Goal: Answer question/provide support

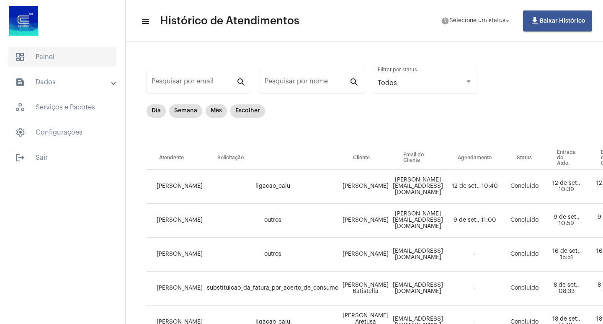
drag, startPoint x: 66, startPoint y: 45, endPoint x: 60, endPoint y: 63, distance: 18.9
click at [66, 45] on mat-list "dashboard Painel text_snippet_outlined Dados history_outlined Histórico schedul…" at bounding box center [62, 106] width 125 height 124
click at [60, 63] on span "dashboard Painel" at bounding box center [62, 57] width 108 height 20
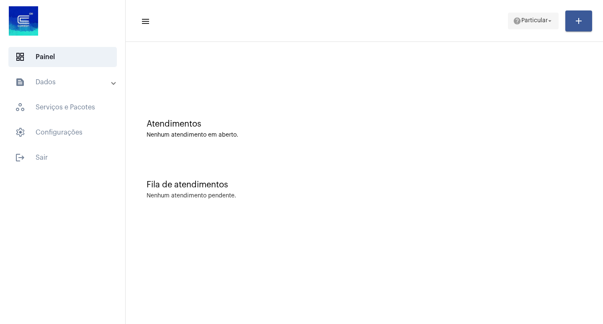
click at [546, 18] on span "Particular" at bounding box center [535, 21] width 26 height 6
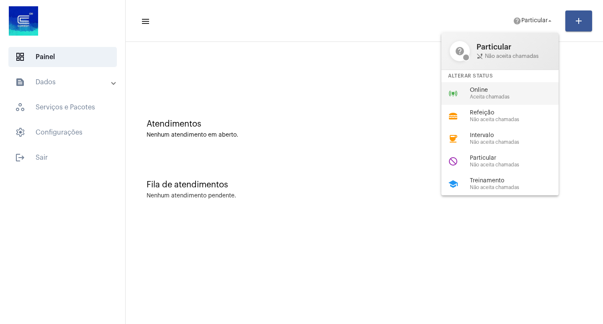
click at [488, 90] on span "Online" at bounding box center [518, 90] width 96 height 6
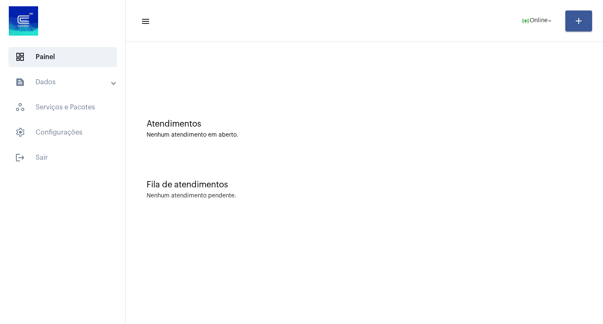
drag, startPoint x: 524, startPoint y: 21, endPoint x: 541, endPoint y: 2, distance: 25.2
click at [525, 19] on mat-icon "online_prediction" at bounding box center [526, 21] width 8 height 8
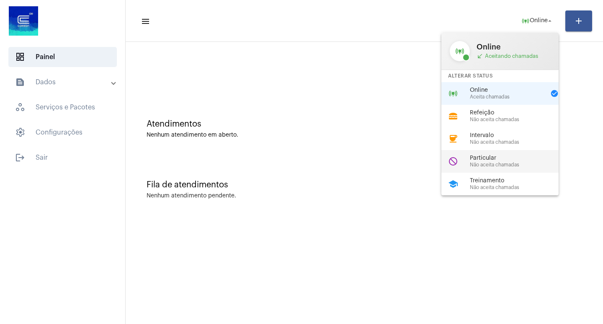
click at [511, 165] on span "Não aceita chamadas" at bounding box center [518, 164] width 96 height 5
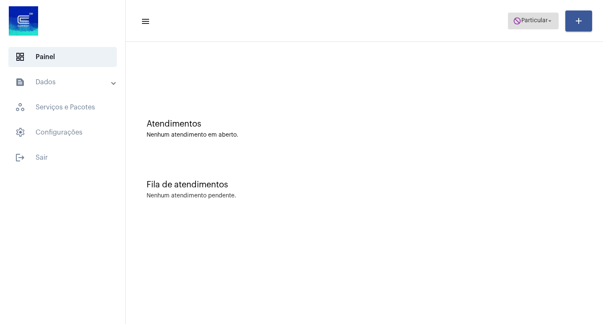
click at [532, 16] on span "do_not_disturb Particular arrow_drop_down" at bounding box center [533, 20] width 41 height 15
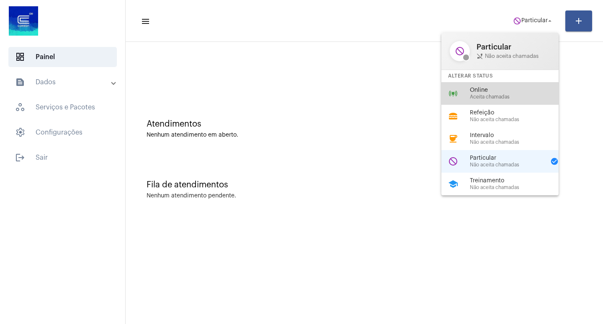
click at [532, 88] on span "Online" at bounding box center [518, 90] width 96 height 6
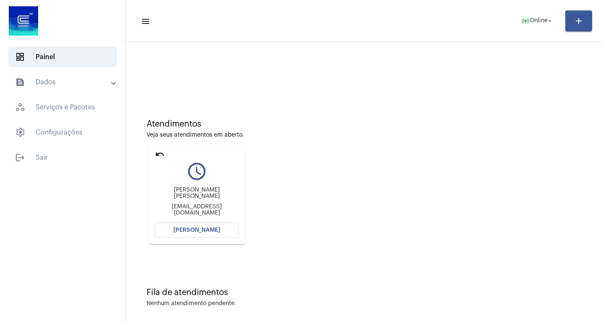
click at [212, 235] on button "[PERSON_NAME]" at bounding box center [197, 229] width 84 height 15
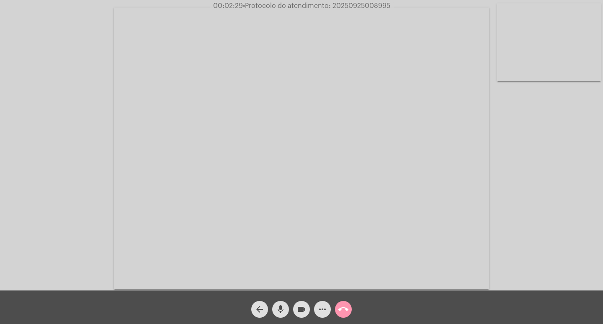
click at [303, 305] on mat-icon "videocam" at bounding box center [302, 309] width 10 height 10
click at [285, 313] on mat-icon "mic" at bounding box center [281, 309] width 10 height 10
click at [296, 306] on button "videocam_off" at bounding box center [301, 309] width 17 height 17
click at [284, 307] on mat-icon "mic_off" at bounding box center [281, 309] width 10 height 10
click at [304, 313] on mat-icon "videocam" at bounding box center [302, 309] width 10 height 10
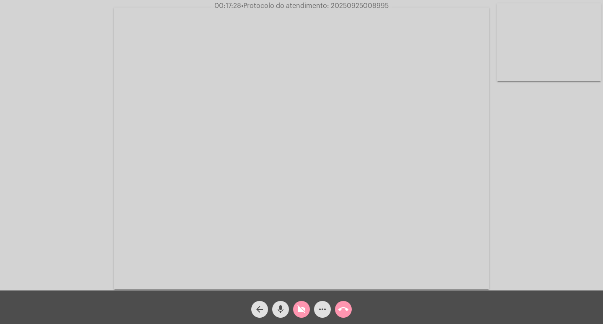
click at [284, 312] on mat-icon "mic" at bounding box center [281, 309] width 10 height 10
click at [304, 312] on mat-icon "videocam_off" at bounding box center [302, 309] width 10 height 10
click at [278, 311] on mat-icon "mic_off" at bounding box center [281, 309] width 10 height 10
click at [327, 307] on mat-icon "more_horiz" at bounding box center [323, 309] width 10 height 10
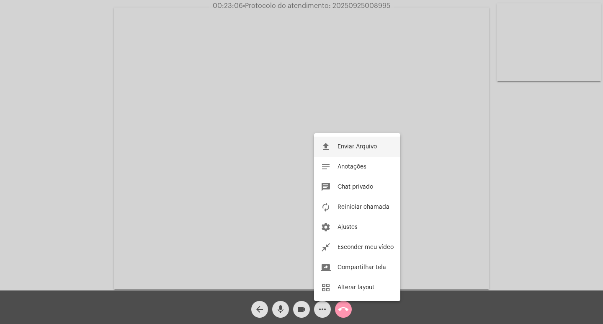
click at [364, 144] on span "Enviar Arquivo" at bounding box center [357, 147] width 39 height 6
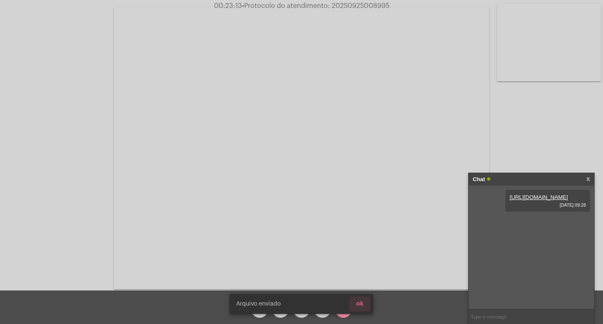
click at [363, 306] on span "ok" at bounding box center [359, 304] width 7 height 6
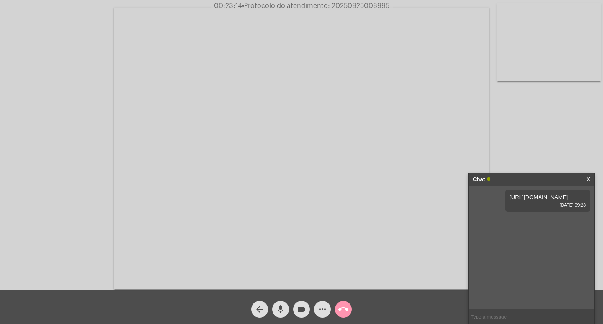
click at [322, 312] on mat-icon "more_horiz" at bounding box center [323, 309] width 10 height 10
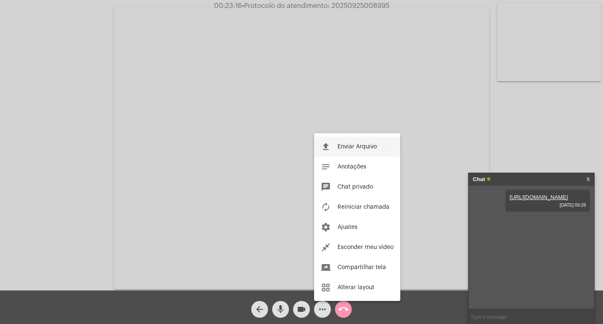
click at [327, 152] on mat-icon "file_upload" at bounding box center [326, 147] width 10 height 10
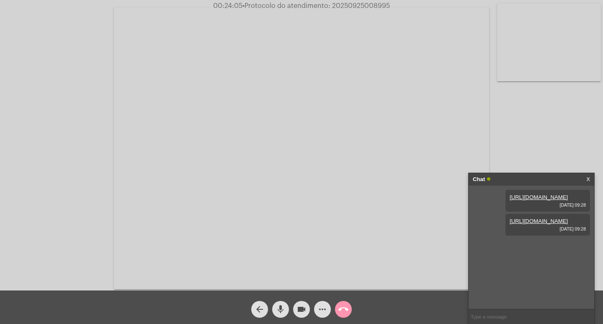
click at [67, 240] on div "Acessando Câmera e Microfone..." at bounding box center [302, 147] width 602 height 290
click at [376, 5] on span "• Protocolo do atendimento: 20250925008995" at bounding box center [315, 6] width 147 height 7
copy span "20250925008995"
click at [486, 315] on input "text" at bounding box center [532, 316] width 126 height 15
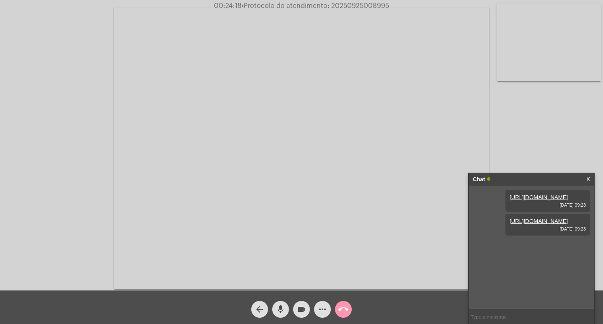
paste input "20250925008995"
type input "20250925008995"
click at [344, 7] on span "• Protocolo do atendimento: 20250925008995" at bounding box center [316, 6] width 147 height 7
copy span "20250925008995"
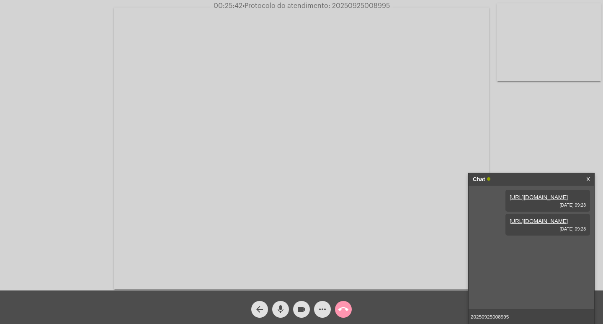
click at [520, 317] on input "20250925008995" at bounding box center [532, 316] width 126 height 15
click at [526, 315] on input "20250925008995" at bounding box center [532, 316] width 126 height 15
click at [301, 308] on mat-icon "videocam" at bounding box center [302, 309] width 10 height 10
click at [282, 308] on mat-icon "mic" at bounding box center [281, 309] width 10 height 10
click at [349, 309] on button "call_end" at bounding box center [343, 309] width 17 height 17
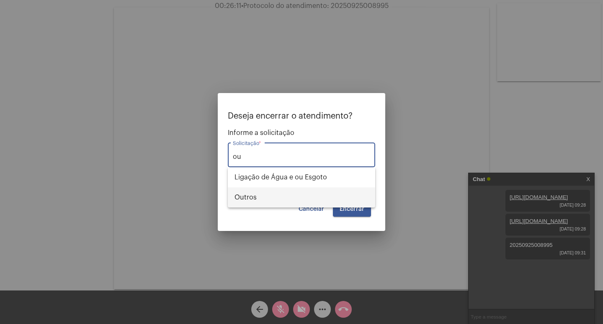
click at [307, 202] on span "Outros" at bounding box center [302, 197] width 134 height 20
type input "Outros"
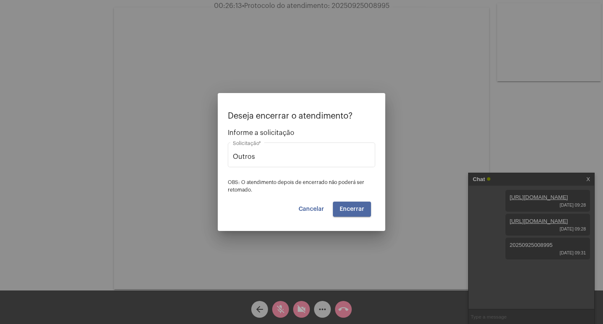
click at [354, 211] on span "Encerrar" at bounding box center [352, 209] width 25 height 6
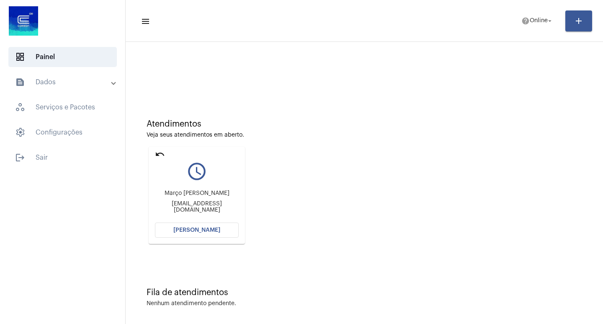
click at [159, 152] on mat-icon "undo" at bounding box center [160, 154] width 10 height 10
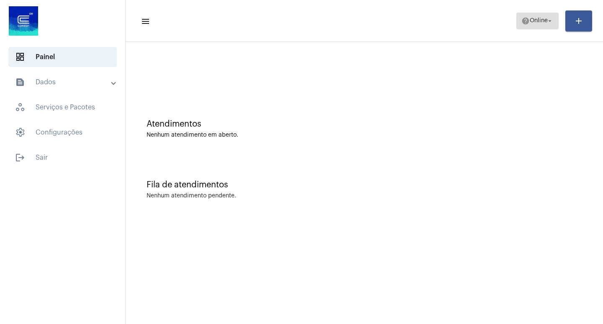
click at [523, 25] on mat-icon "help" at bounding box center [526, 21] width 8 height 8
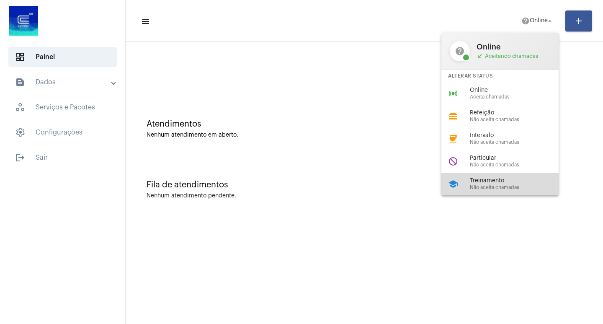
click at [518, 176] on div "school Treinamento Não aceita chamadas" at bounding box center [507, 184] width 131 height 23
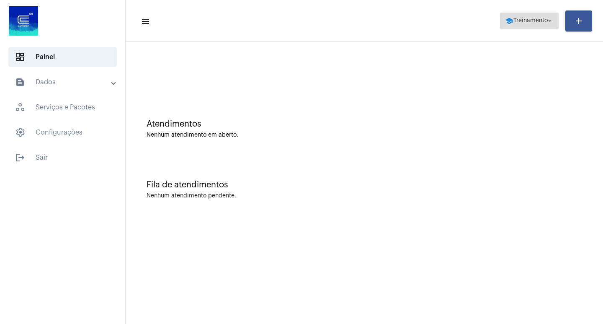
click at [514, 16] on span "school Treinamento arrow_drop_down" at bounding box center [529, 20] width 49 height 15
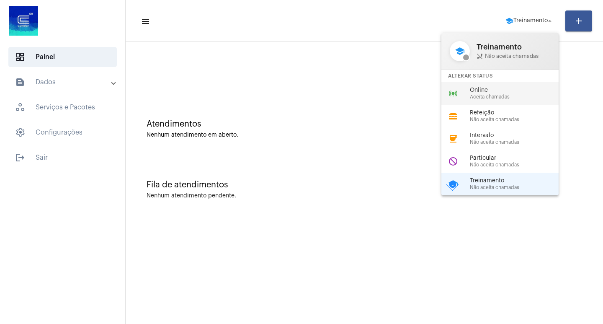
click at [478, 95] on span "Aceita chamadas" at bounding box center [518, 96] width 96 height 5
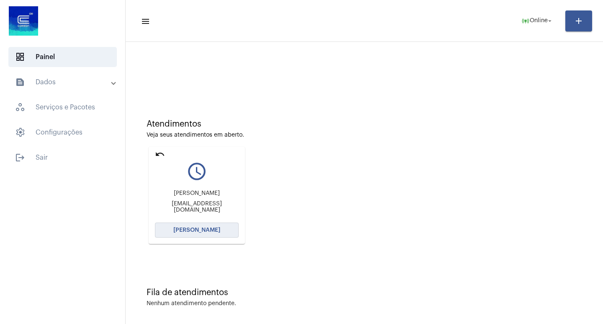
click at [186, 223] on button "[PERSON_NAME]" at bounding box center [197, 229] width 84 height 15
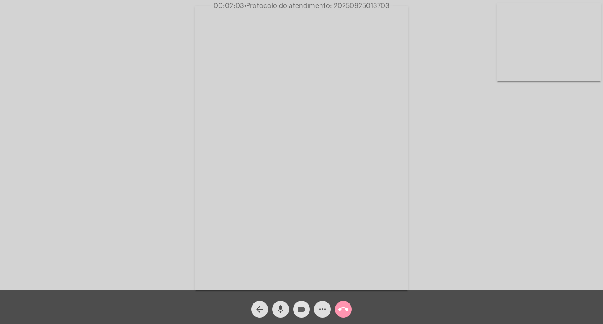
click at [299, 314] on mat-icon "videocam" at bounding box center [302, 309] width 10 height 10
click at [276, 307] on mat-icon "mic" at bounding box center [281, 309] width 10 height 10
click at [301, 313] on mat-icon "videocam_off" at bounding box center [302, 309] width 10 height 10
click at [281, 310] on mat-icon "mic_off" at bounding box center [281, 309] width 10 height 10
click at [321, 312] on mat-icon "more_horiz" at bounding box center [323, 309] width 10 height 10
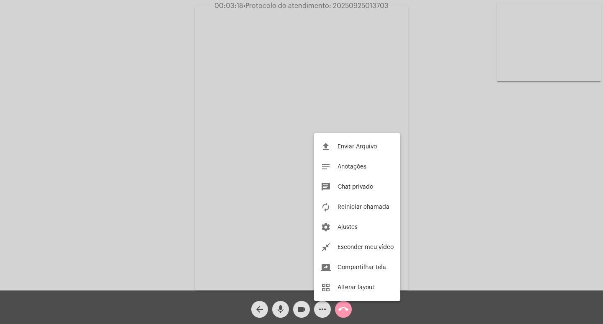
click at [236, 137] on div at bounding box center [301, 162] width 603 height 324
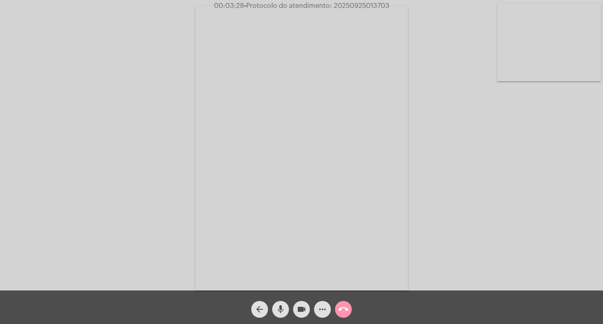
click at [355, 5] on span "• Protocolo do atendimento: 20250925013703" at bounding box center [316, 6] width 145 height 7
copy span "20250925013703"
click at [320, 300] on div "more_horiz" at bounding box center [322, 307] width 21 height 21
click at [323, 303] on span "more_horiz" at bounding box center [323, 309] width 10 height 17
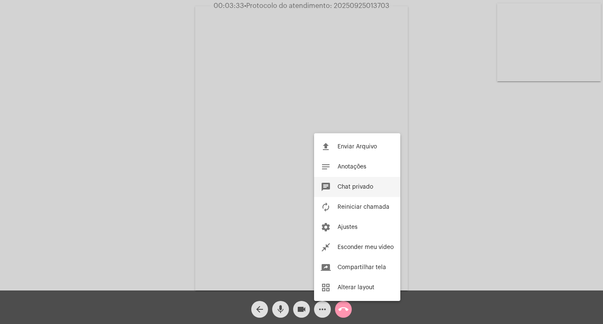
click at [343, 181] on button "chat Chat privado" at bounding box center [357, 187] width 86 height 20
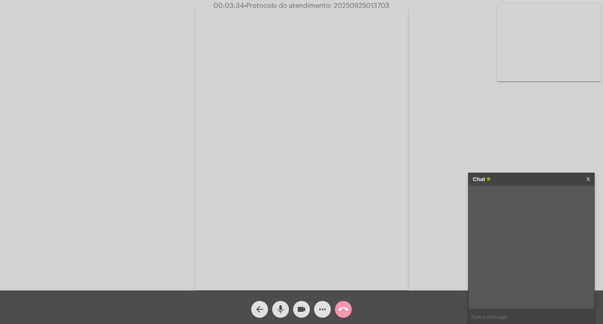
click at [515, 319] on input "text" at bounding box center [532, 316] width 126 height 15
paste input "20250925013703"
type input "20250925013703"
click at [527, 185] on div "Chat" at bounding box center [523, 179] width 100 height 13
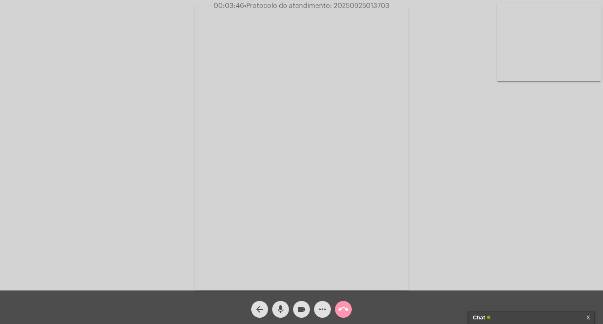
click at [302, 308] on mat-icon "videocam" at bounding box center [302, 309] width 10 height 10
click at [282, 311] on mat-icon "mic" at bounding box center [281, 309] width 10 height 10
click at [344, 309] on mat-icon "call_end" at bounding box center [343, 309] width 10 height 10
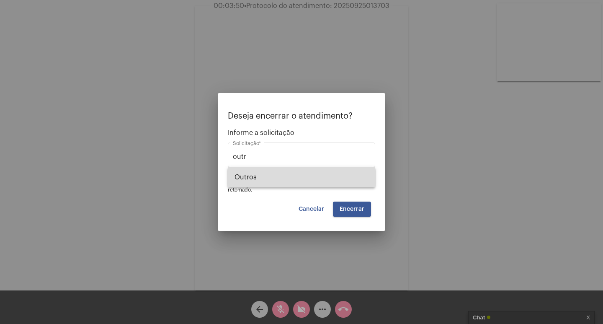
click at [329, 173] on span "Outros" at bounding box center [302, 177] width 134 height 20
type input "Outros"
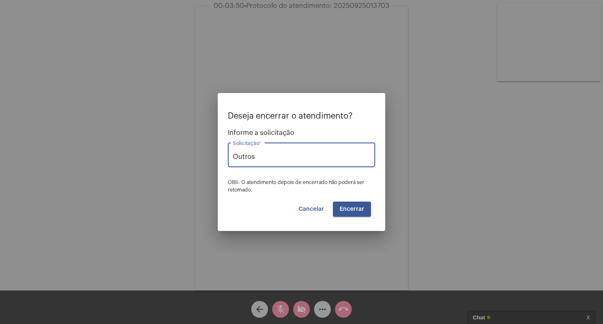
click at [356, 207] on span "Encerrar" at bounding box center [352, 209] width 25 height 6
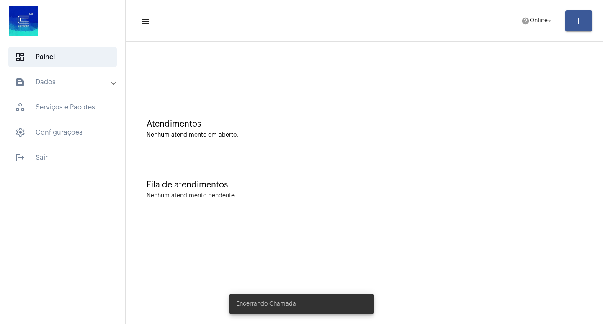
click at [58, 72] on mat-expansion-panel-header "text_snippet_outlined Dados" at bounding box center [65, 82] width 120 height 20
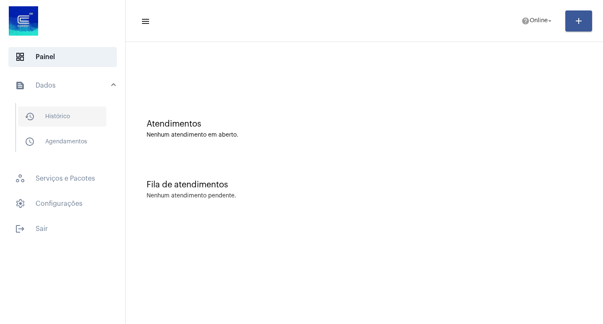
click at [70, 111] on span "history_outlined Histórico" at bounding box center [62, 116] width 88 height 20
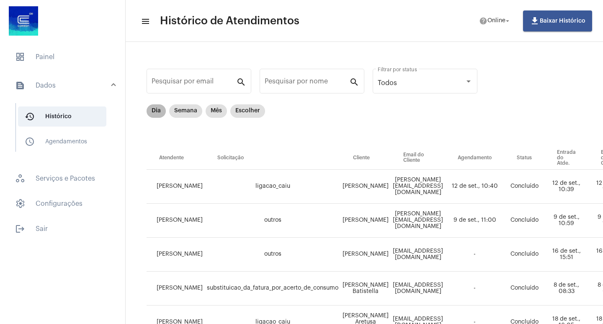
click at [154, 111] on mat-chip "Dia" at bounding box center [156, 110] width 19 height 13
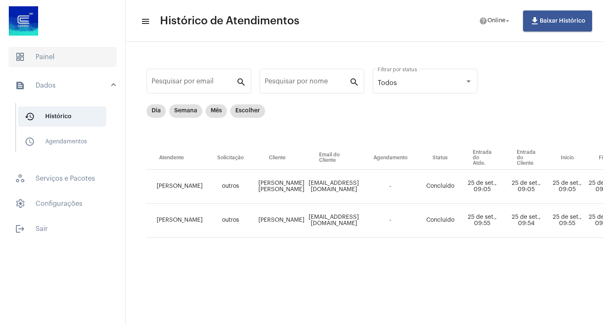
click at [90, 49] on span "dashboard Painel" at bounding box center [62, 57] width 108 height 20
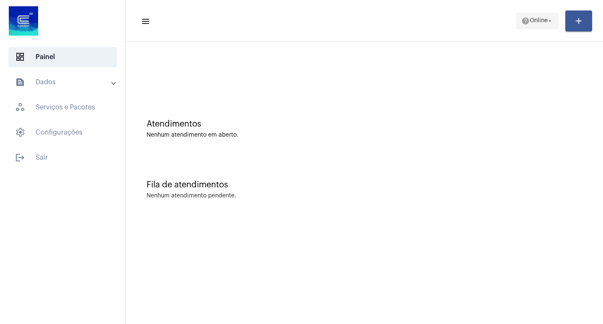
click at [532, 28] on span "help Online arrow_drop_down" at bounding box center [538, 20] width 32 height 15
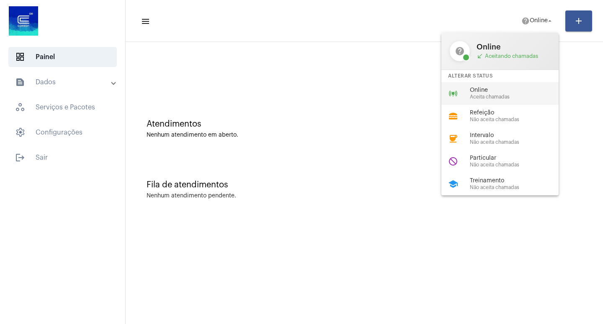
click at [465, 83] on div "online_prediction Online Aceita chamadas" at bounding box center [507, 93] width 131 height 23
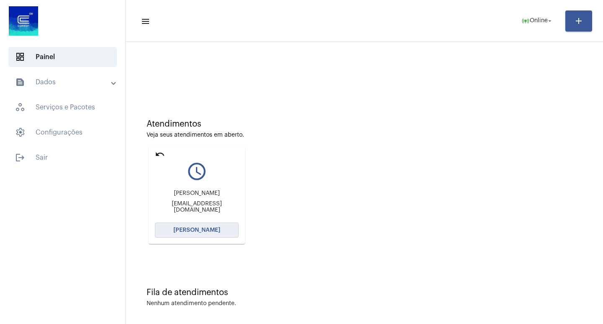
click at [188, 230] on span "[PERSON_NAME]" at bounding box center [196, 230] width 47 height 6
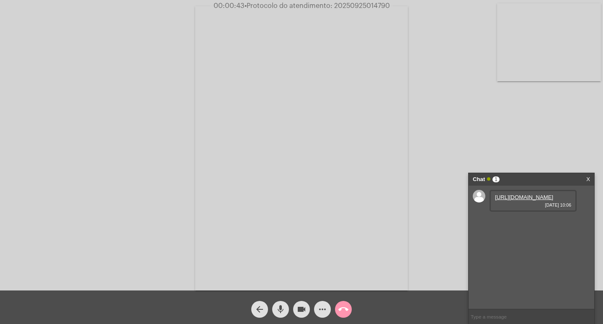
click at [510, 200] on link "[URL][DOMAIN_NAME]" at bounding box center [524, 197] width 58 height 6
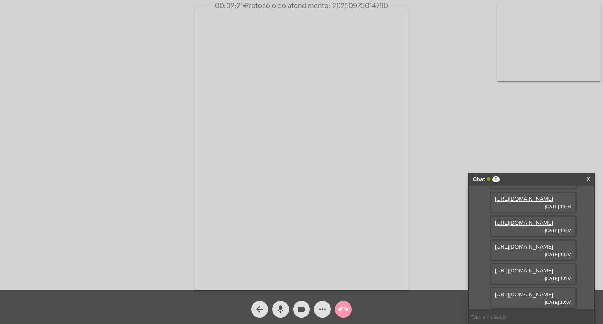
scroll to position [221, 0]
click at [522, 291] on link "[URL][DOMAIN_NAME]" at bounding box center [524, 294] width 58 height 6
click at [517, 291] on link "[URL][DOMAIN_NAME]" at bounding box center [524, 294] width 58 height 6
click at [305, 314] on mat-icon "videocam" at bounding box center [302, 309] width 10 height 10
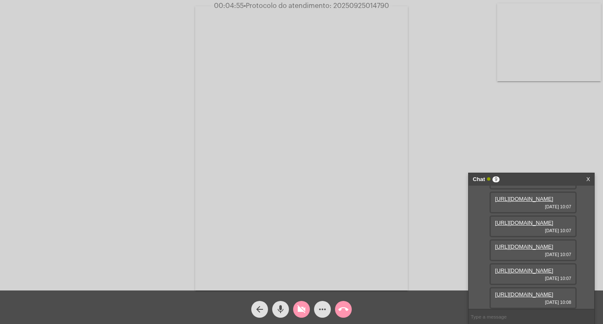
click at [83, 187] on div "Acessando Câmera e Microfone..." at bounding box center [302, 147] width 602 height 290
click at [298, 308] on mat-icon "videocam_off" at bounding box center [302, 309] width 10 height 10
click at [526, 224] on link "[URL][DOMAIN_NAME]" at bounding box center [524, 221] width 58 height 6
click at [531, 224] on link "[URL][DOMAIN_NAME]" at bounding box center [524, 221] width 58 height 6
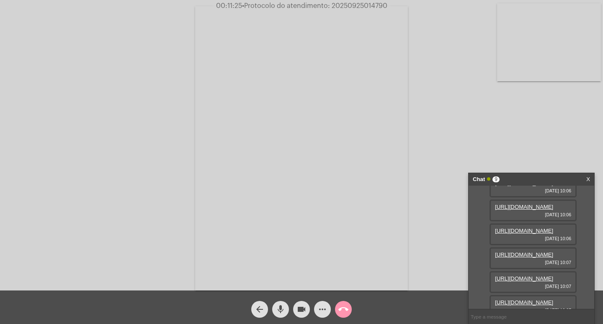
scroll to position [42, 0]
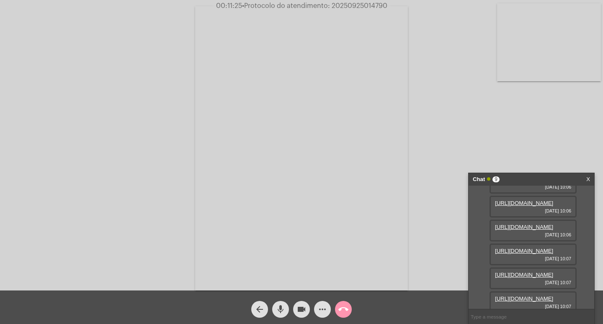
click at [514, 206] on link "[URL][DOMAIN_NAME]" at bounding box center [524, 203] width 58 height 6
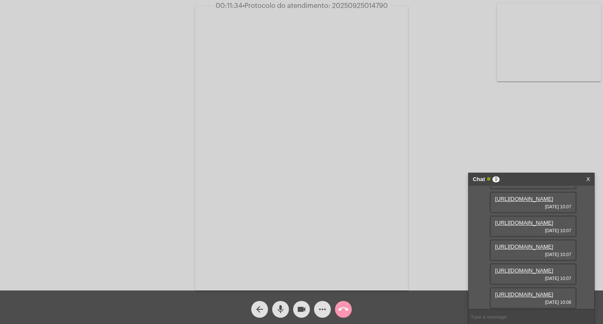
scroll to position [126, 0]
click at [522, 178] on link "[URL][DOMAIN_NAME]" at bounding box center [524, 175] width 58 height 6
click at [521, 202] on link "[URL][DOMAIN_NAME]" at bounding box center [524, 199] width 58 height 6
click at [517, 221] on link "[URL][DOMAIN_NAME]" at bounding box center [524, 223] width 58 height 6
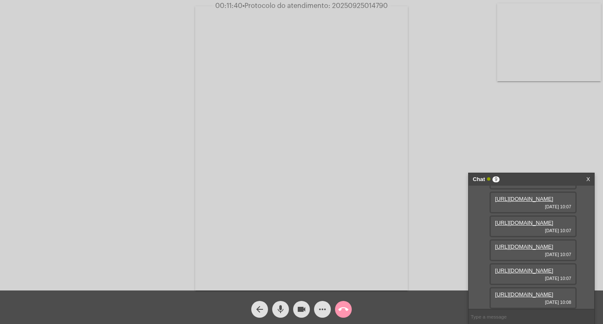
click at [527, 250] on link "[URL][DOMAIN_NAME]" at bounding box center [524, 246] width 58 height 6
click at [527, 267] on link "[URL][DOMAIN_NAME]" at bounding box center [524, 270] width 58 height 6
click at [315, 309] on button "more_horiz" at bounding box center [322, 309] width 17 height 17
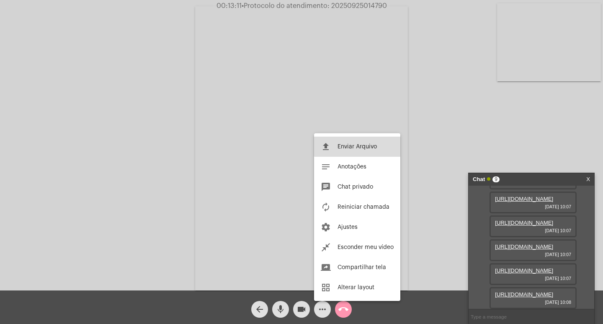
click at [377, 140] on button "file_upload Enviar Arquivo" at bounding box center [357, 147] width 86 height 20
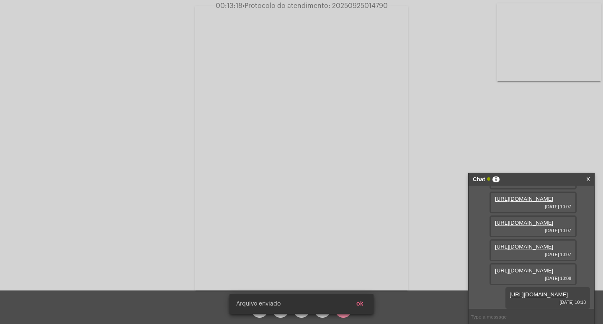
scroll to position [306, 0]
click at [340, 5] on span "• Protocolo do atendimento: 20250925014790" at bounding box center [315, 6] width 145 height 7
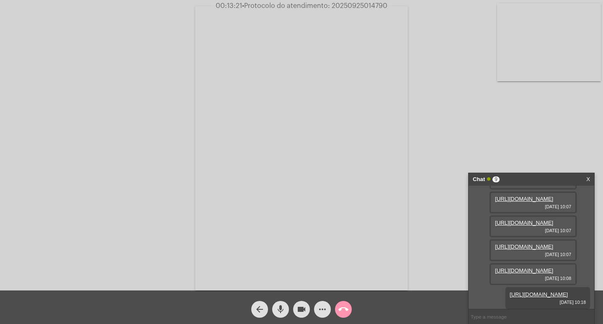
copy span "20250925014790"
click at [493, 321] on input "text" at bounding box center [532, 316] width 126 height 15
paste input "20250925014790"
type input "20250925014790"
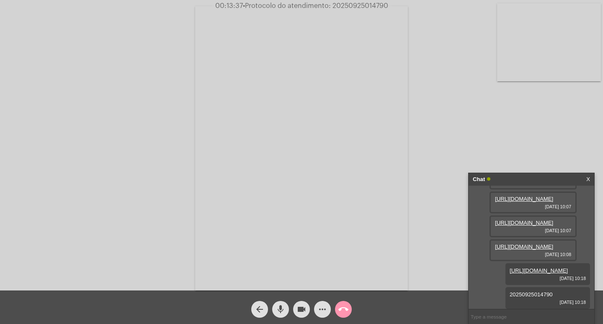
click at [537, 172] on div "Acessando Câmera e Microfone..." at bounding box center [302, 147] width 602 height 290
click at [300, 313] on mat-icon "videocam" at bounding box center [302, 309] width 10 height 10
click at [287, 312] on button "mic" at bounding box center [280, 309] width 17 height 17
click at [341, 307] on mat-icon "call_end" at bounding box center [343, 309] width 10 height 10
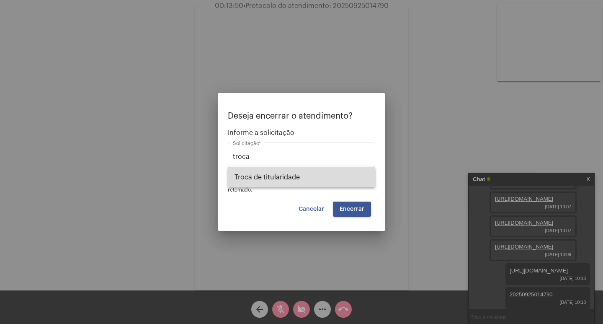
click at [323, 170] on span "Troca de titularidade" at bounding box center [302, 177] width 134 height 20
type input "Troca de titularidade"
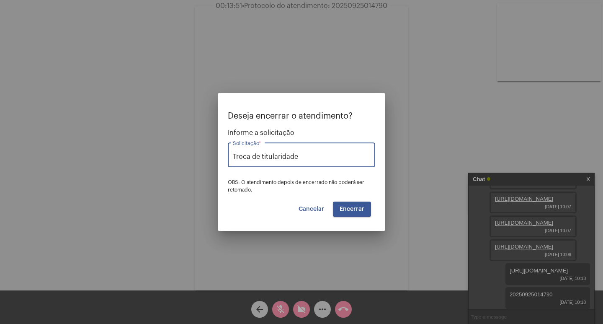
click at [363, 205] on button "Encerrar" at bounding box center [352, 208] width 38 height 15
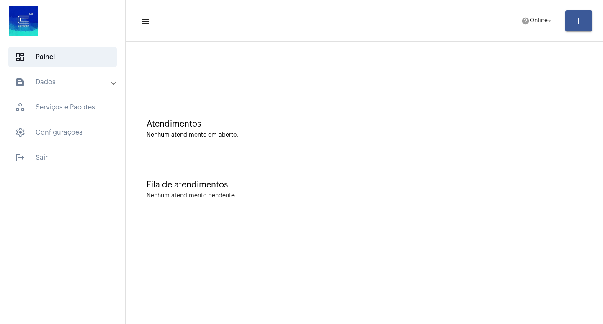
click at [43, 90] on mat-expansion-panel-header "text_snippet_outlined Dados" at bounding box center [65, 82] width 120 height 20
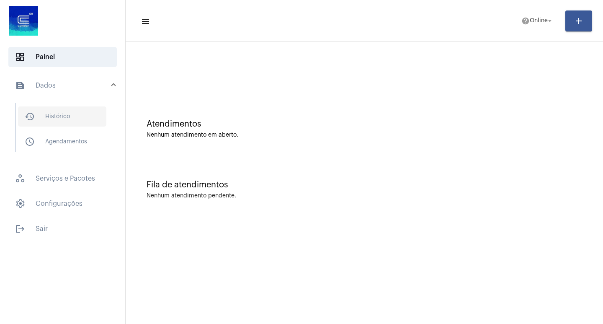
click at [36, 108] on span "history_outlined Histórico" at bounding box center [62, 116] width 88 height 20
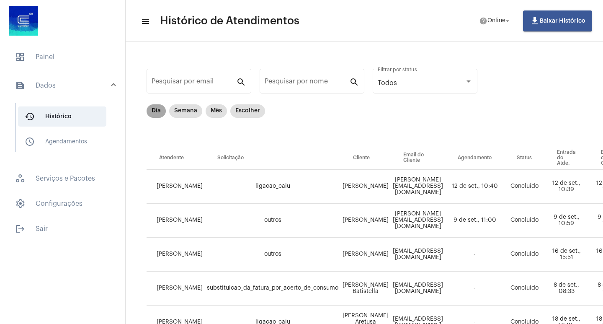
click at [156, 114] on mat-chip "Dia" at bounding box center [156, 110] width 19 height 13
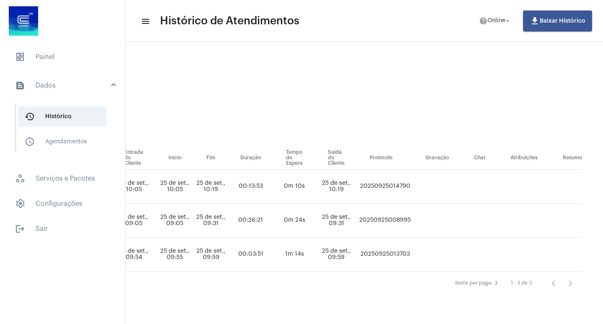
scroll to position [0, 418]
click at [377, 180] on td "20250925014790" at bounding box center [385, 187] width 56 height 34
copy td "20250925014790"
click at [64, 66] on span "dashboard Painel" at bounding box center [62, 57] width 108 height 20
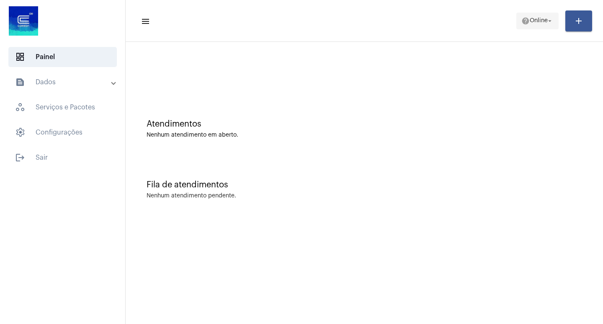
click at [524, 18] on mat-icon "help" at bounding box center [526, 21] width 8 height 8
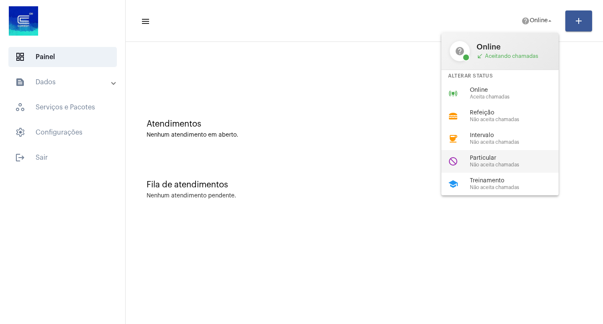
click at [510, 164] on span "Não aceita chamadas" at bounding box center [518, 164] width 96 height 5
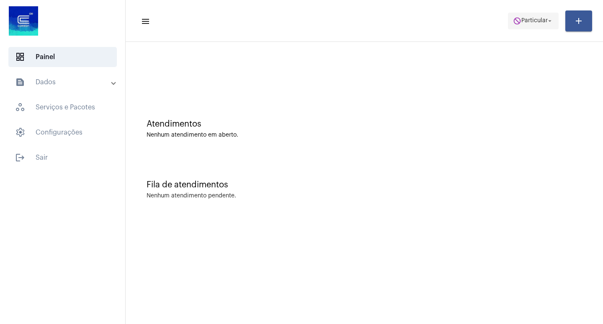
drag, startPoint x: 490, startPoint y: 10, endPoint x: 512, endPoint y: 14, distance: 22.1
click at [492, 10] on mat-toolbar-row "menu do_not_disturb Particular arrow_drop_down add" at bounding box center [365, 21] width 478 height 27
click at [515, 15] on span "do_not_disturb Particular arrow_drop_down" at bounding box center [533, 20] width 41 height 15
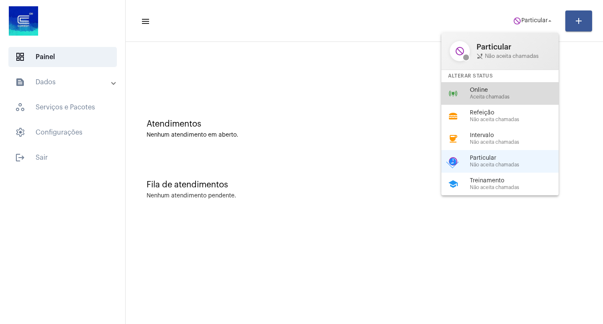
click at [507, 94] on span "Aceita chamadas" at bounding box center [518, 96] width 96 height 5
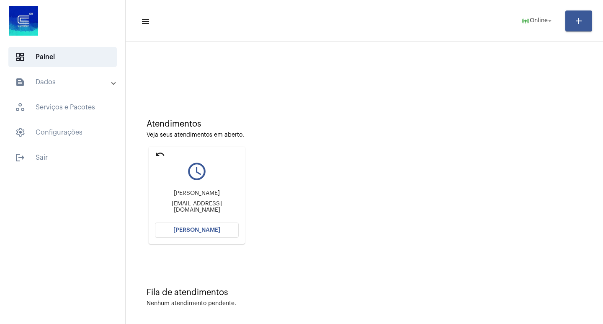
click at [191, 238] on mat-card "undo query_builder [PERSON_NAME] [PERSON_NAME][EMAIL_ADDRESS][DOMAIN_NAME] [PER…" at bounding box center [197, 195] width 96 height 97
click at [210, 228] on span "[PERSON_NAME]" at bounding box center [196, 230] width 47 height 6
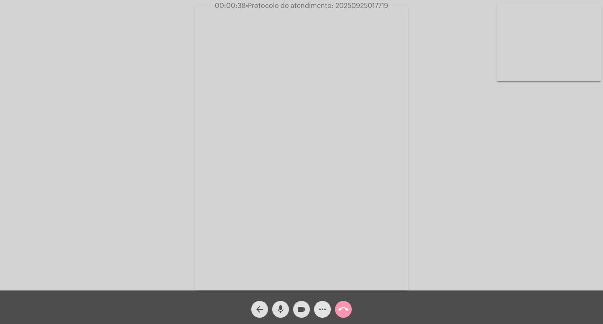
click at [323, 305] on mat-icon "more_horiz" at bounding box center [323, 309] width 10 height 10
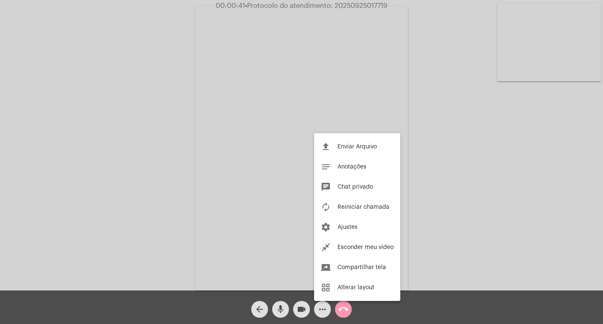
click at [134, 162] on div at bounding box center [301, 162] width 603 height 324
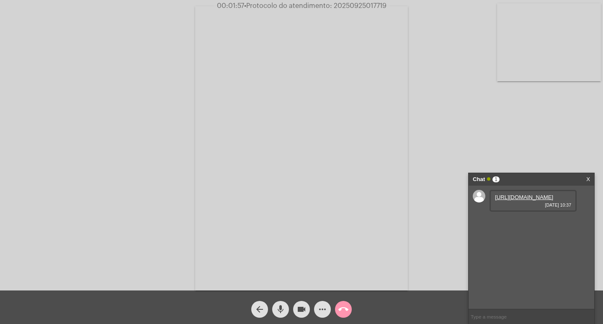
click at [535, 200] on link "[URL][DOMAIN_NAME]" at bounding box center [524, 197] width 58 height 6
click at [531, 224] on link "[URL][DOMAIN_NAME]" at bounding box center [524, 221] width 58 height 6
click at [542, 248] on link "[URL][DOMAIN_NAME]" at bounding box center [524, 245] width 58 height 6
click at [467, 10] on div "Acessando Câmera e Microfone..." at bounding box center [302, 147] width 602 height 290
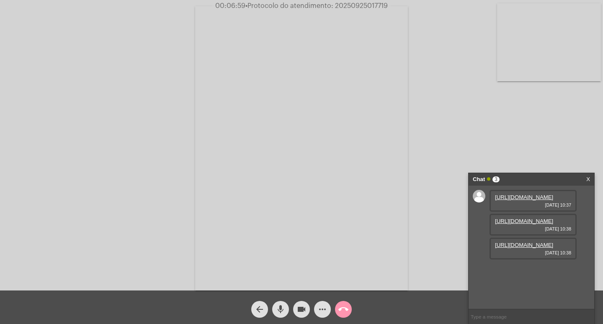
click at [539, 224] on link "[URL][DOMAIN_NAME]" at bounding box center [524, 221] width 58 height 6
click at [522, 272] on link "[URL][DOMAIN_NAME]" at bounding box center [524, 269] width 58 height 6
click at [366, 2] on span "00:13:49 • Protocolo do atendimento: 20250925017719" at bounding box center [302, 6] width 178 height 8
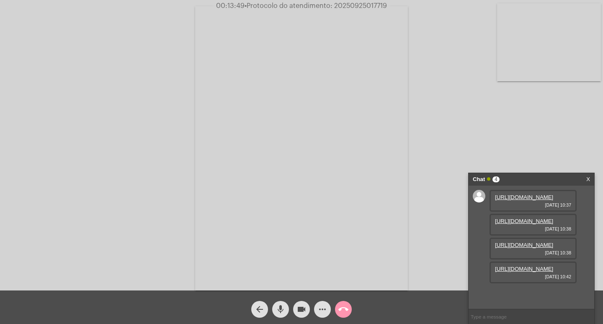
click at [366, 2] on span "00:13:49 • Protocolo do atendimento: 20250925017719" at bounding box center [302, 6] width 178 height 8
copy span "20250925017719"
click at [321, 316] on span "more_horiz" at bounding box center [323, 309] width 10 height 17
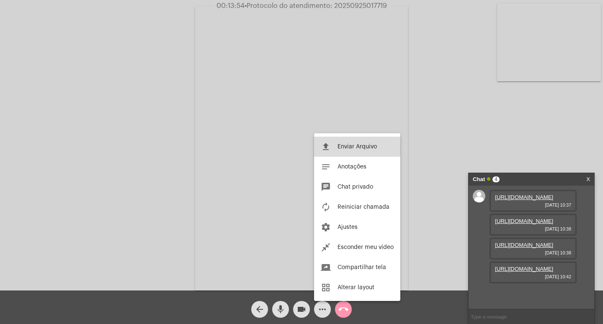
click at [358, 153] on button "file_upload Enviar Arquivo" at bounding box center [357, 147] width 86 height 20
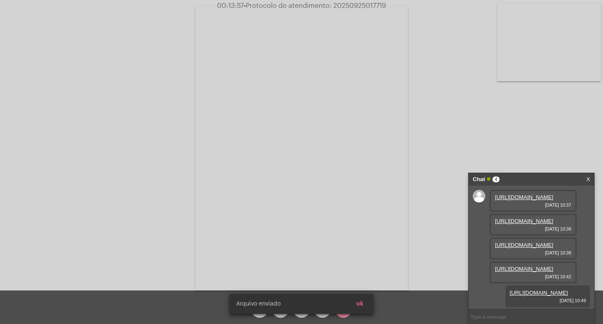
scroll to position [93, 0]
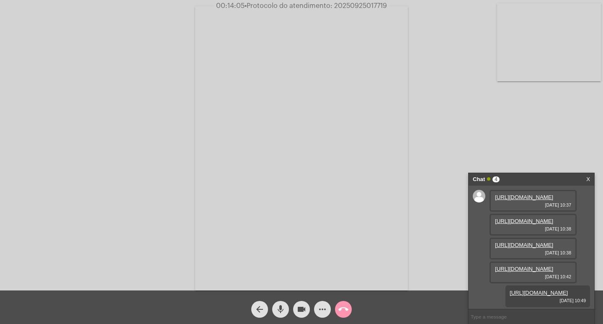
click at [486, 311] on input "text" at bounding box center [532, 316] width 126 height 15
paste input "20250925017719"
type input "20250925017719"
click at [525, 317] on input "20250925017719" at bounding box center [532, 316] width 126 height 15
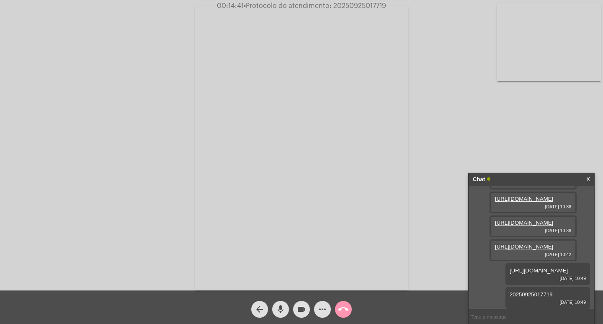
click at [303, 304] on span "videocam" at bounding box center [302, 309] width 10 height 17
click at [303, 304] on span "videocam_off" at bounding box center [302, 309] width 10 height 17
click at [283, 310] on mat-icon "mic" at bounding box center [281, 309] width 10 height 10
click at [300, 312] on mat-icon "videocam" at bounding box center [302, 309] width 10 height 10
click at [336, 315] on div "call_end" at bounding box center [343, 307] width 21 height 21
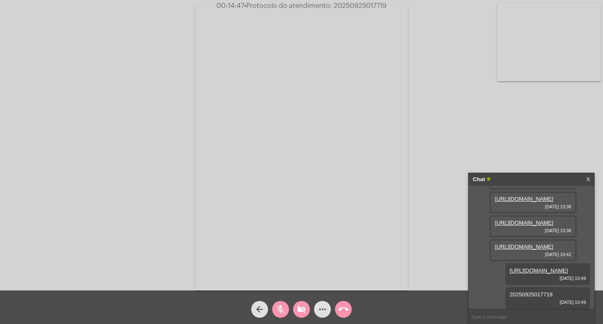
click at [336, 312] on div "call_end" at bounding box center [343, 307] width 21 height 21
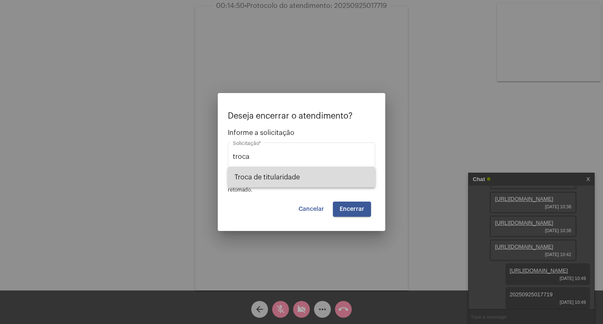
click at [312, 185] on span "Troca de titularidade" at bounding box center [302, 177] width 134 height 20
type input "Troca de titularidade"
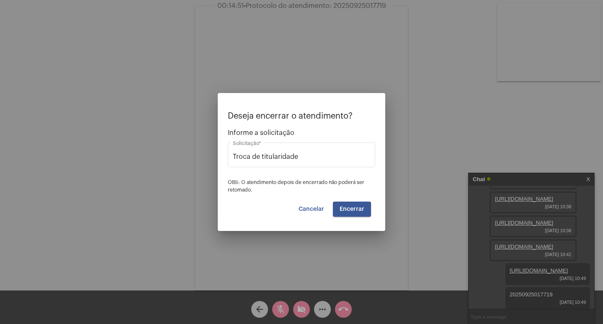
click at [353, 200] on div "Deseja encerrar o atendimento? Informe a solicitação Troca de titularidade Soli…" at bounding box center [301, 163] width 147 height 105
click at [353, 203] on button "Encerrar" at bounding box center [352, 208] width 38 height 15
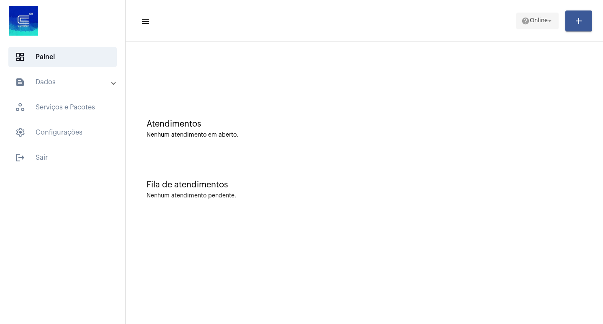
click at [522, 14] on span "help Online arrow_drop_down" at bounding box center [538, 20] width 32 height 15
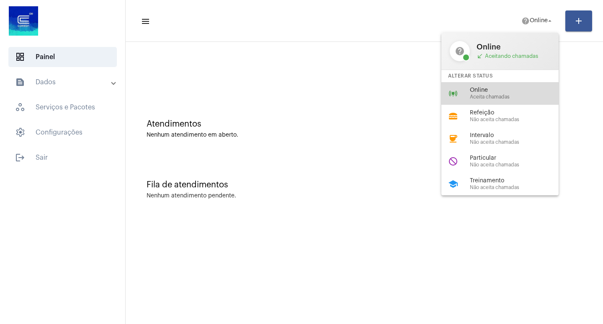
click at [498, 82] on div "online_prediction Online Aceita chamadas" at bounding box center [507, 93] width 131 height 23
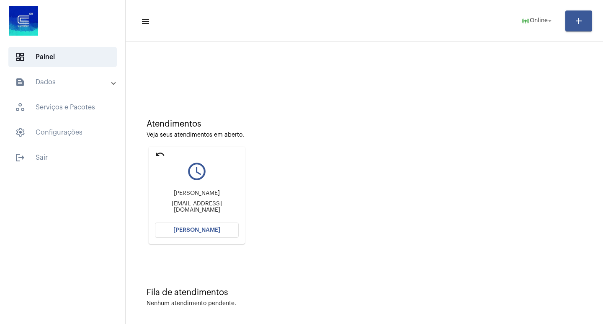
click at [180, 233] on button "[PERSON_NAME]" at bounding box center [197, 229] width 84 height 15
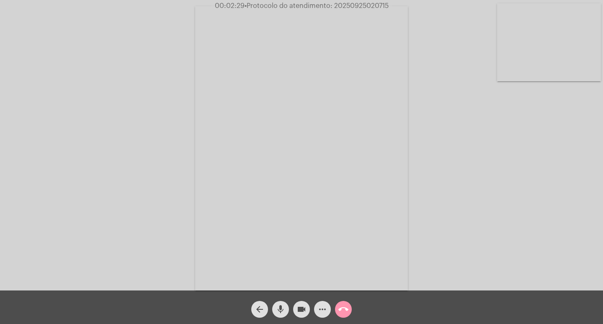
click at [320, 312] on mat-icon "more_horiz" at bounding box center [323, 309] width 10 height 10
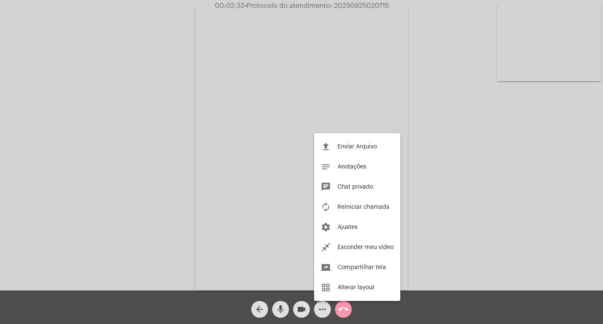
click at [253, 136] on div at bounding box center [301, 162] width 603 height 324
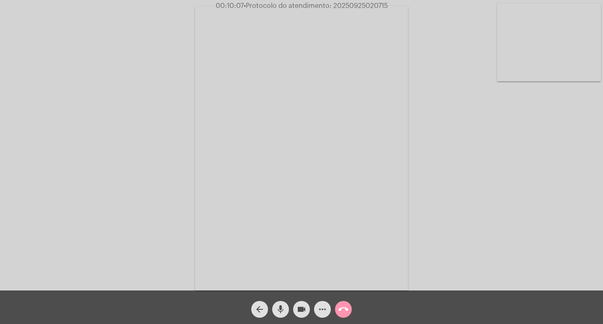
click at [322, 307] on mat-icon "more_horiz" at bounding box center [323, 309] width 10 height 10
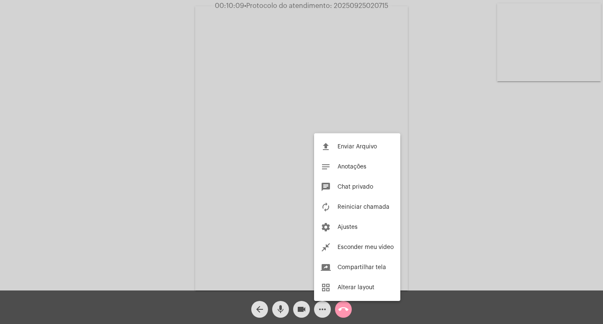
click at [319, 309] on div at bounding box center [301, 162] width 603 height 324
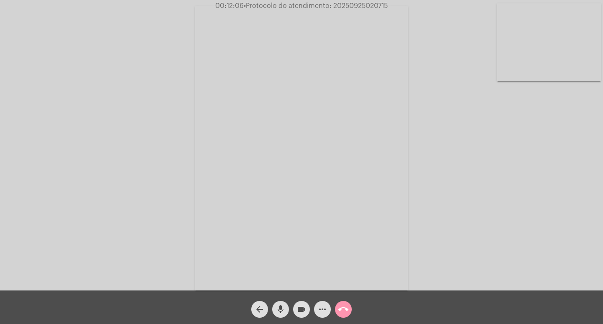
click at [374, 0] on div "Acessando Câmera e Microfone..." at bounding box center [301, 145] width 603 height 290
click at [364, 11] on video at bounding box center [301, 148] width 213 height 284
click at [213, 55] on video at bounding box center [140, 147] width 213 height 284
click at [385, 3] on span "• Protocolo do atendimento: 20250925020715" at bounding box center [316, 6] width 144 height 7
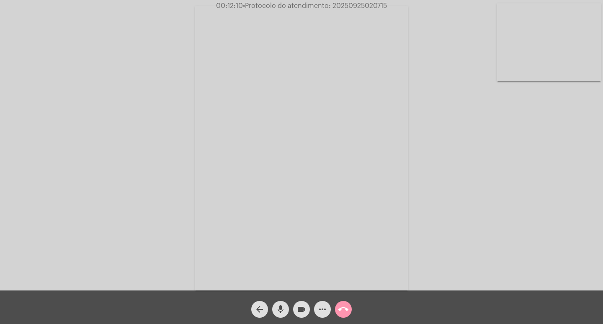
copy span "20250925020715"
click at [323, 305] on mat-icon "more_horiz" at bounding box center [323, 309] width 10 height 10
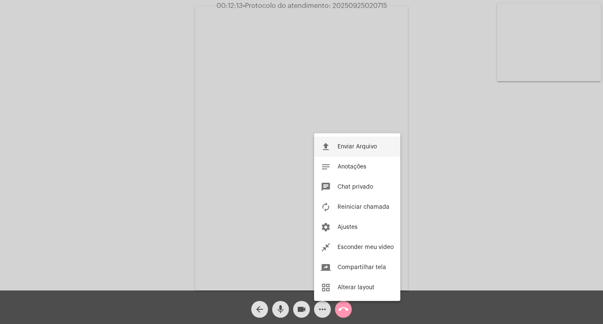
click at [337, 143] on button "file_upload Enviar Arquivo" at bounding box center [357, 147] width 86 height 20
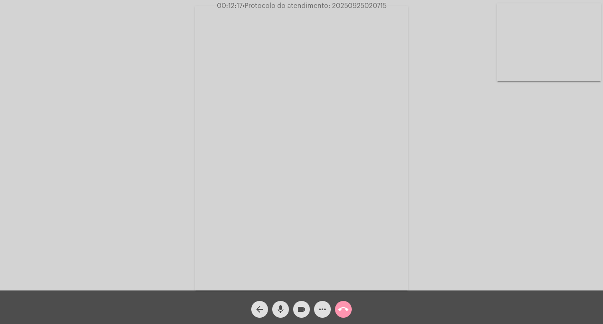
click at [328, 303] on button "more_horiz" at bounding box center [322, 309] width 17 height 17
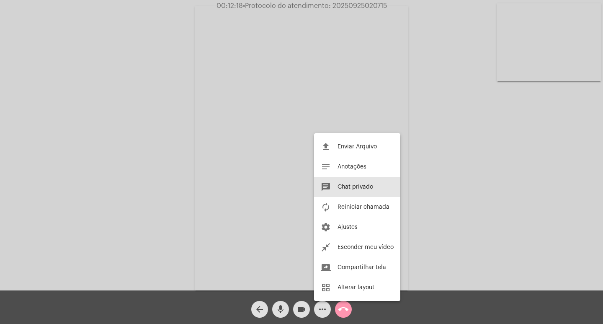
click at [345, 190] on button "chat Chat privado" at bounding box center [357, 187] width 86 height 20
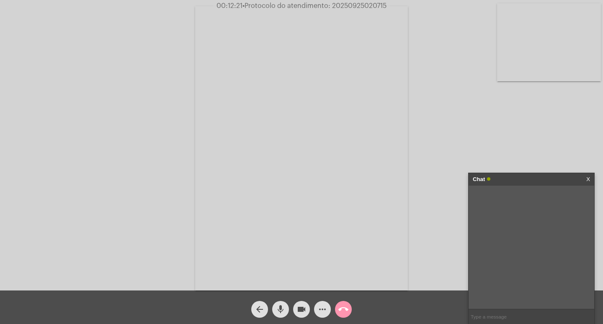
click at [500, 315] on input "text" at bounding box center [532, 316] width 126 height 15
paste input "20250925020715"
type input "20250925020715"
click at [538, 175] on div "Chat" at bounding box center [523, 179] width 100 height 13
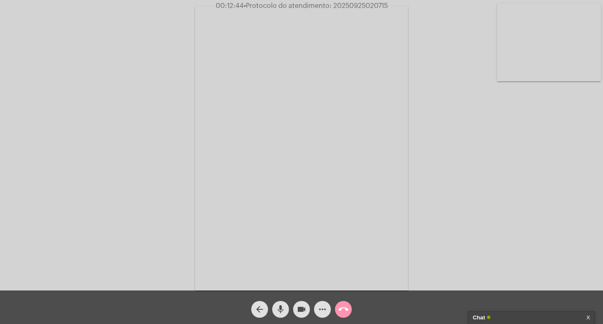
click at [306, 307] on mat-icon "videocam" at bounding box center [302, 309] width 10 height 10
click at [284, 312] on mat-icon "mic" at bounding box center [281, 309] width 10 height 10
click at [350, 305] on button "call_end" at bounding box center [343, 309] width 17 height 17
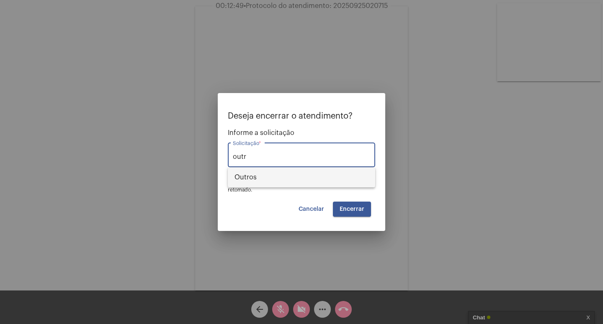
click at [335, 176] on span "Outros" at bounding box center [302, 177] width 134 height 20
type input "Outros"
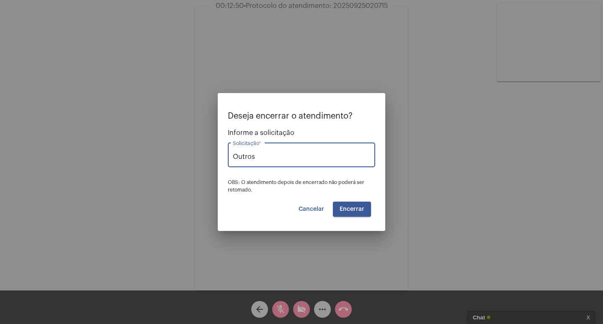
drag, startPoint x: 336, startPoint y: 199, endPoint x: 345, endPoint y: 204, distance: 10.7
click at [344, 203] on div "Deseja encerrar o atendimento? Informe a solicitação Outros Solicitação * OBS: …" at bounding box center [301, 163] width 147 height 105
click at [345, 204] on button "Encerrar" at bounding box center [352, 208] width 38 height 15
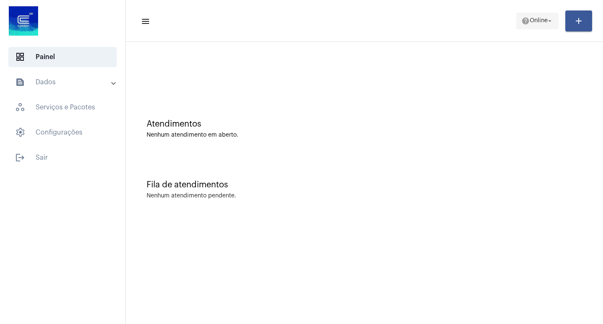
click at [537, 18] on span "Online" at bounding box center [539, 21] width 18 height 6
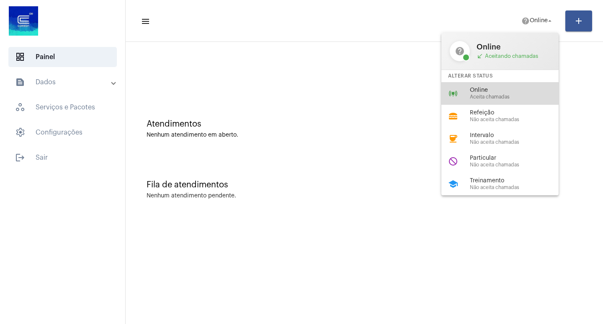
click at [480, 101] on div "online_prediction Online Aceita chamadas" at bounding box center [507, 93] width 131 height 23
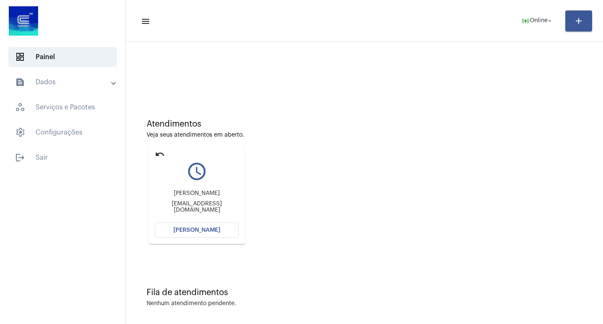
click at [184, 232] on span "[PERSON_NAME]" at bounding box center [196, 230] width 47 height 6
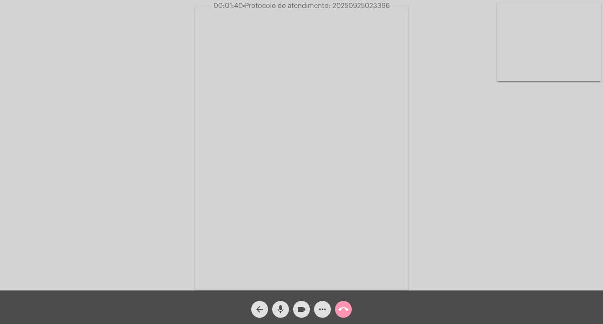
click at [321, 314] on mat-icon "more_horiz" at bounding box center [323, 309] width 10 height 10
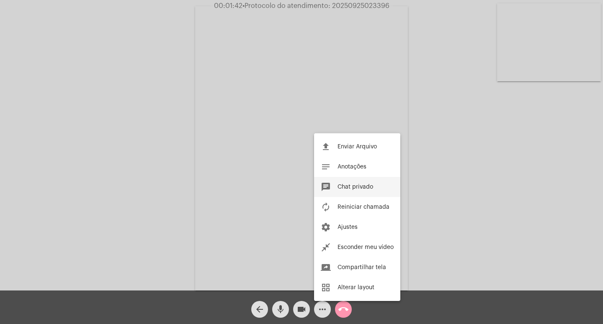
click at [360, 191] on button "chat Chat privado" at bounding box center [357, 187] width 86 height 20
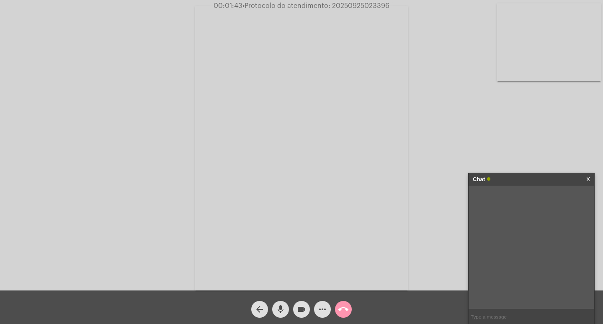
click at [492, 316] on input "text" at bounding box center [532, 316] width 126 height 15
click at [570, 160] on div "Acessando Câmera e Microfone..." at bounding box center [302, 147] width 602 height 290
click at [513, 312] on input "text" at bounding box center [532, 316] width 126 height 15
paste input "[EMAIL_ADDRESS][DOMAIN_NAME]"
type input "[EMAIL_ADDRESS][DOMAIN_NAME]"
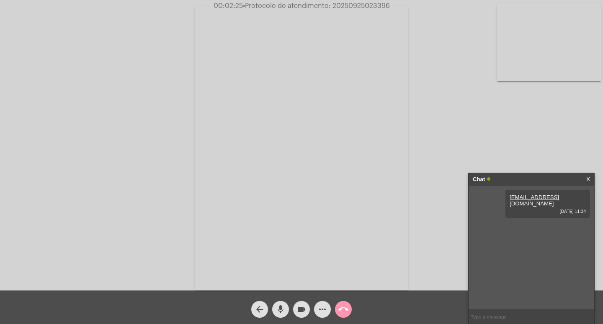
click at [351, 4] on span "• Protocolo do atendimento: 20250925023396" at bounding box center [316, 6] width 147 height 7
copy span "20250925023396"
click at [512, 312] on input "text" at bounding box center [532, 316] width 126 height 15
paste input "20250925023396"
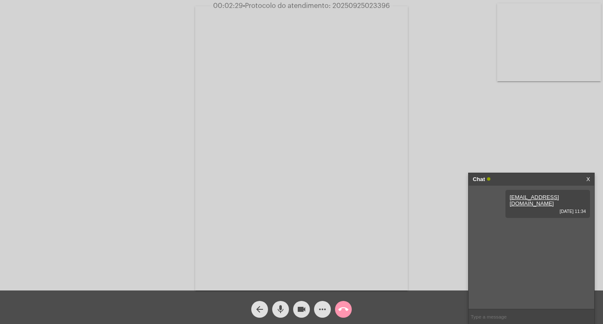
type input "20250925023396"
click at [516, 178] on div "Chat" at bounding box center [523, 179] width 100 height 13
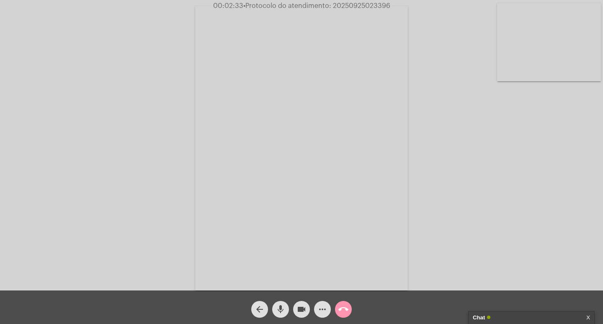
click at [297, 308] on mat-icon "videocam" at bounding box center [302, 309] width 10 height 10
click at [279, 306] on mat-icon "mic" at bounding box center [281, 309] width 10 height 10
drag, startPoint x: 354, startPoint y: 307, endPoint x: 345, endPoint y: 307, distance: 8.8
click at [352, 307] on div "arrow_back mic_off videocam_off more_horiz call_end" at bounding box center [301, 307] width 603 height 34
click at [345, 307] on mat-icon "call_end" at bounding box center [343, 309] width 10 height 10
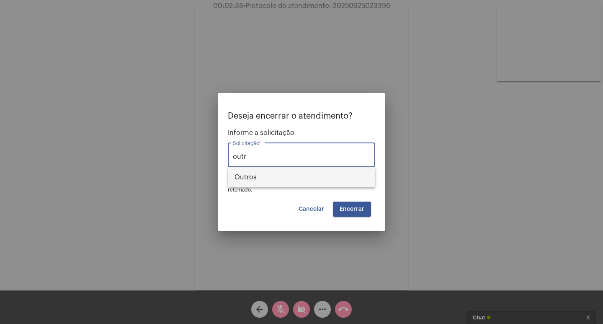
click at [362, 173] on span "Outros" at bounding box center [302, 177] width 134 height 20
type input "Outros"
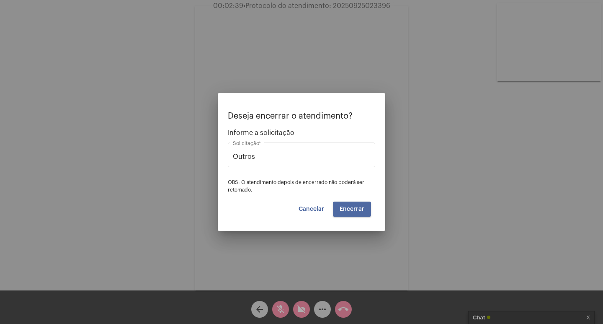
click at [347, 212] on span "Encerrar" at bounding box center [352, 209] width 25 height 6
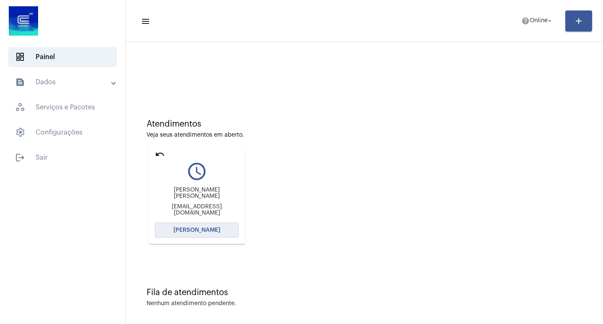
click at [217, 230] on span "[PERSON_NAME]" at bounding box center [196, 230] width 47 height 6
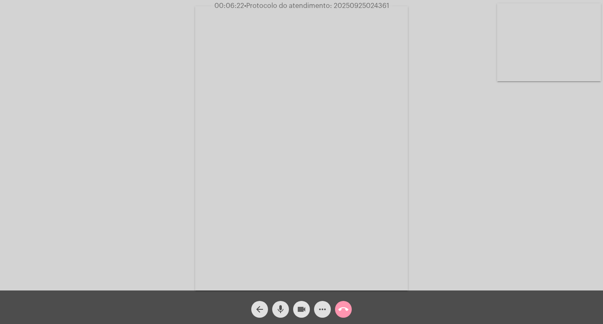
click at [305, 307] on mat-icon "videocam" at bounding box center [302, 309] width 10 height 10
click at [286, 310] on button "mic" at bounding box center [280, 309] width 17 height 17
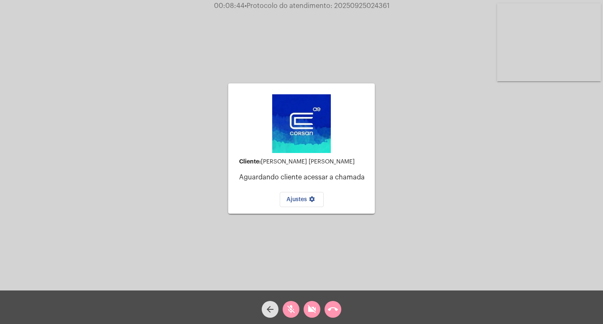
click at [307, 314] on mat-icon "videocam_off" at bounding box center [312, 309] width 10 height 10
click at [294, 312] on mat-icon "mic_off" at bounding box center [291, 309] width 10 height 10
click at [336, 309] on mat-icon "call_end" at bounding box center [333, 309] width 10 height 10
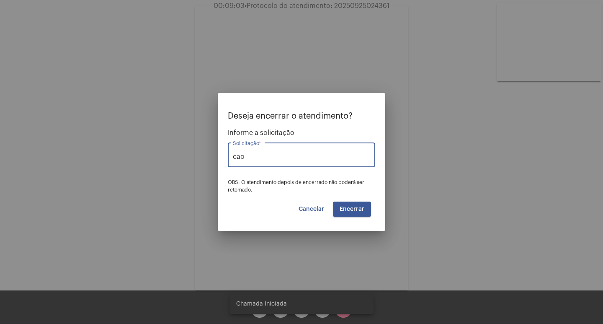
type input "cao"
click at [318, 212] on span "Cancelar" at bounding box center [312, 209] width 26 height 6
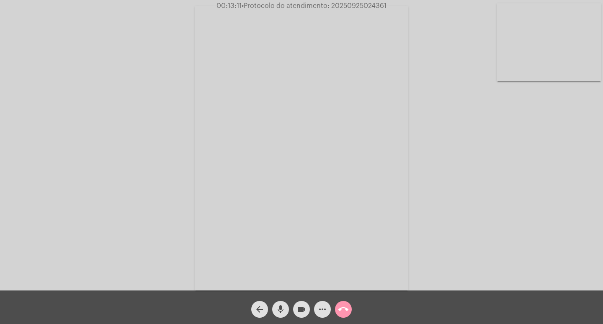
drag, startPoint x: 302, startPoint y: 300, endPoint x: 289, endPoint y: 309, distance: 15.0
click at [301, 300] on div "videocam" at bounding box center [301, 307] width 21 height 21
click at [287, 309] on button "mic" at bounding box center [280, 309] width 17 height 17
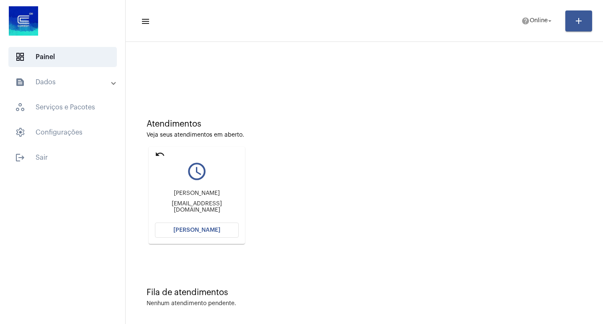
click at [189, 235] on button "[PERSON_NAME]" at bounding box center [197, 229] width 84 height 15
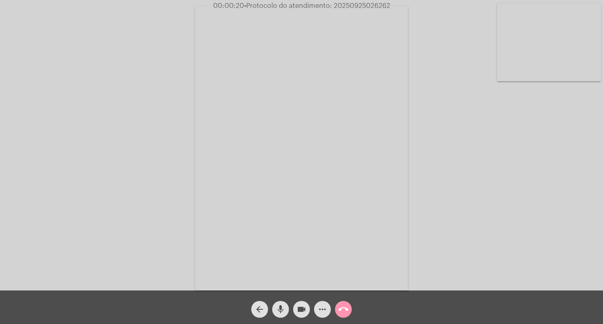
click at [325, 308] on mat-icon "more_horiz" at bounding box center [323, 309] width 10 height 10
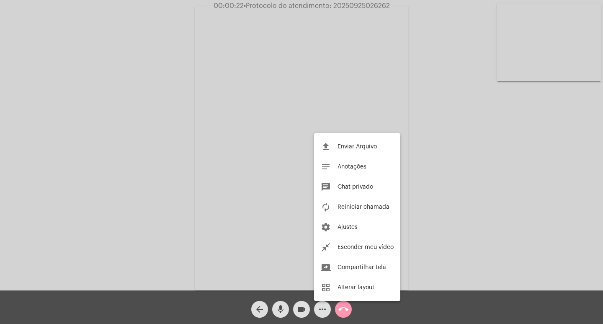
click at [250, 166] on div at bounding box center [301, 162] width 603 height 324
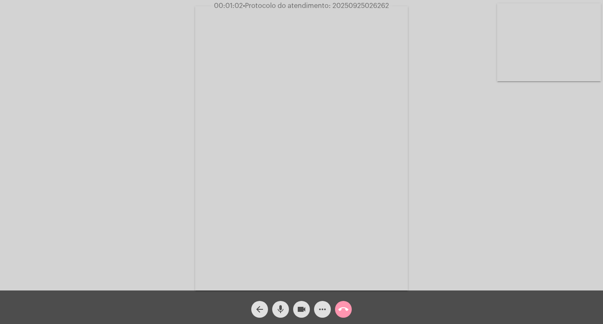
click at [300, 308] on mat-icon "videocam" at bounding box center [302, 309] width 10 height 10
drag, startPoint x: 288, startPoint y: 311, endPoint x: 284, endPoint y: 310, distance: 4.2
click at [287, 311] on button "mic" at bounding box center [280, 309] width 17 height 17
click at [297, 314] on mat-icon "videocam_off" at bounding box center [302, 309] width 10 height 10
click at [277, 315] on span "mic_off" at bounding box center [281, 309] width 10 height 17
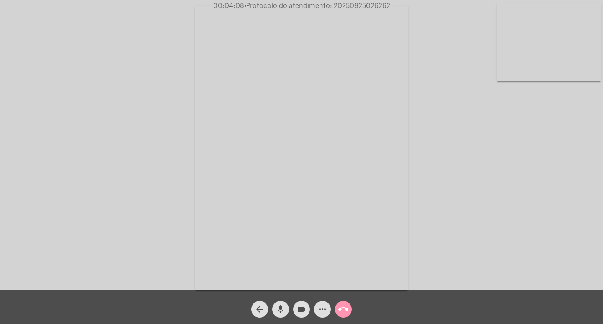
click at [365, 4] on span "• Protocolo do atendimento: 20250925026262" at bounding box center [317, 6] width 146 height 7
copy span "20250925026262"
click at [318, 305] on mat-icon "more_horiz" at bounding box center [323, 309] width 10 height 10
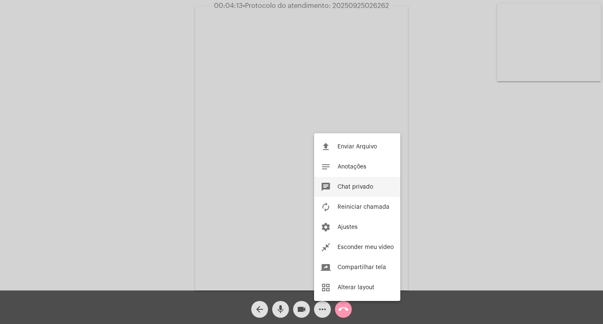
click at [353, 188] on span "Chat privado" at bounding box center [356, 187] width 36 height 6
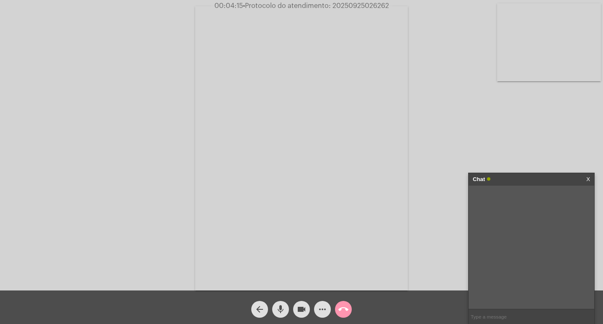
click at [470, 315] on input "text" at bounding box center [532, 316] width 126 height 15
paste input "20250925026262"
type input "20250925026262"
click at [300, 308] on mat-icon "videocam" at bounding box center [302, 309] width 10 height 10
click at [282, 304] on mat-icon "mic" at bounding box center [281, 309] width 10 height 10
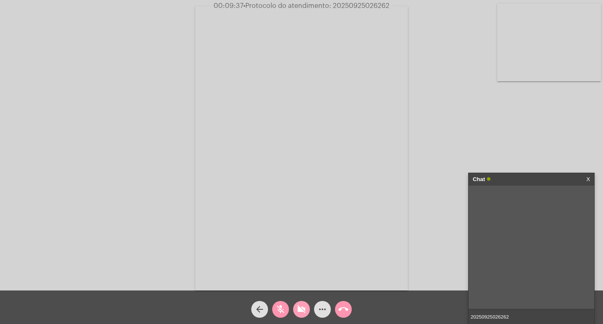
click at [305, 307] on mat-icon "videocam_off" at bounding box center [302, 309] width 10 height 10
click at [280, 312] on mat-icon "mic_off" at bounding box center [281, 309] width 10 height 10
click at [525, 312] on input "20250925026262" at bounding box center [532, 316] width 126 height 15
click at [553, 313] on input "20250925026262" at bounding box center [532, 316] width 126 height 15
click at [529, 182] on div "Chat" at bounding box center [523, 179] width 100 height 13
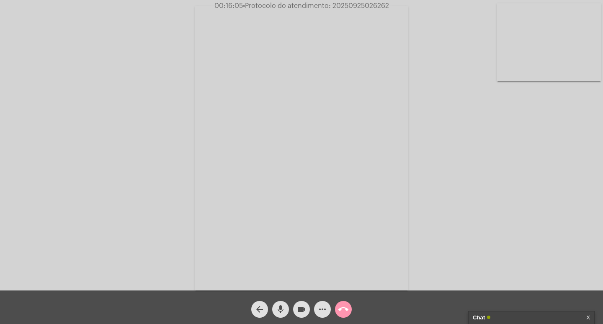
click at [302, 309] on mat-icon "videocam" at bounding box center [302, 309] width 10 height 10
click at [281, 312] on mat-icon "mic" at bounding box center [281, 309] width 10 height 10
click at [342, 312] on mat-icon "call_end" at bounding box center [343, 309] width 10 height 10
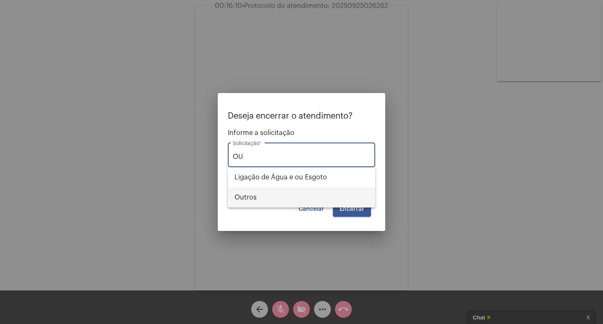
click at [320, 194] on span "Outros" at bounding box center [302, 197] width 134 height 20
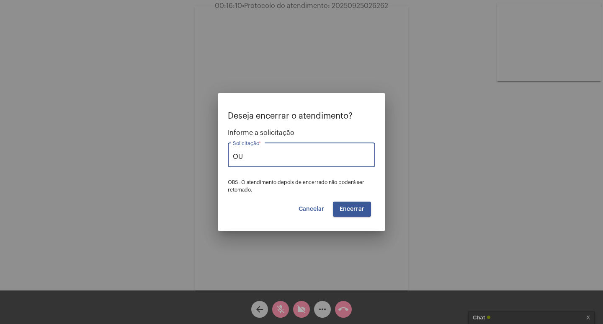
type input "Outros"
click at [350, 209] on span "Encerrar" at bounding box center [352, 209] width 25 height 6
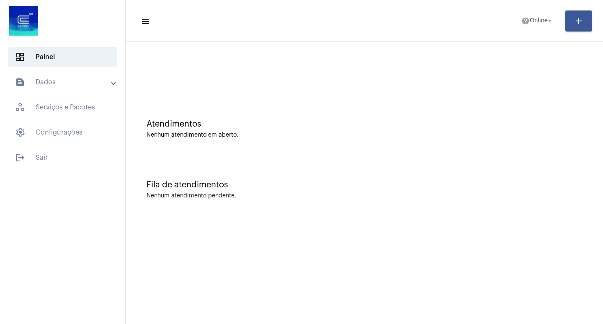
click at [44, 88] on mat-expansion-panel-header "text_snippet_outlined Dados" at bounding box center [65, 82] width 120 height 20
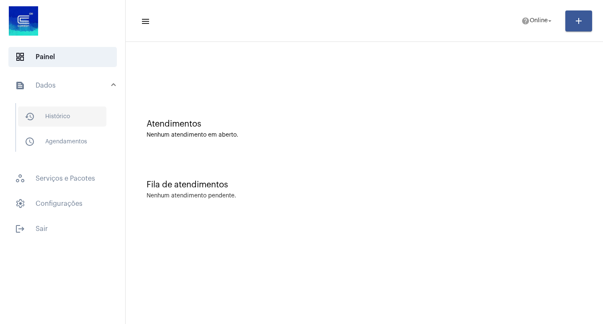
click at [48, 108] on span "history_outlined Histórico" at bounding box center [62, 116] width 88 height 20
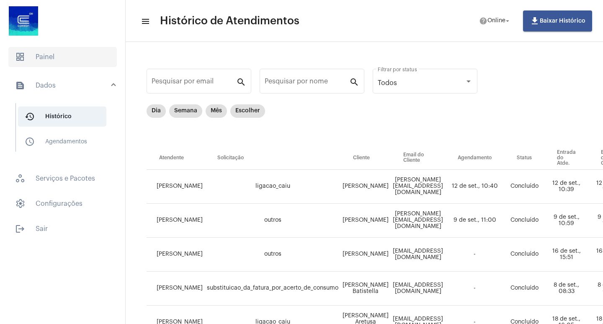
click at [27, 63] on span "dashboard Painel" at bounding box center [62, 57] width 108 height 20
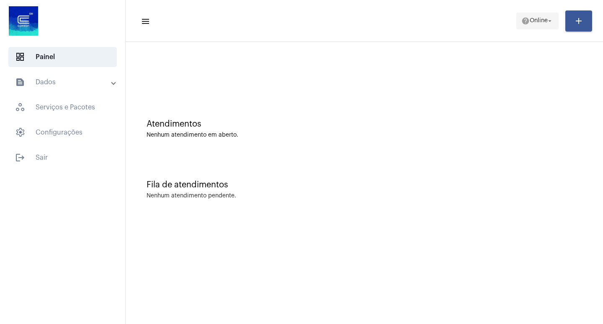
click at [534, 21] on span "Online" at bounding box center [539, 21] width 18 height 6
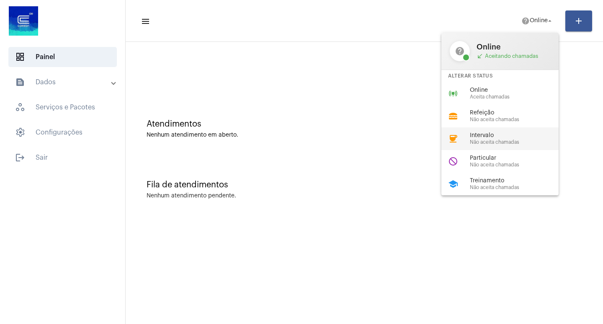
click at [462, 135] on div "coffee Intervalo Não aceita chamadas" at bounding box center [507, 138] width 131 height 23
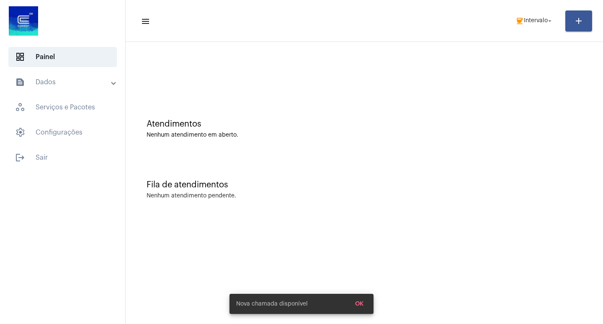
click at [525, 8] on mat-toolbar-row "menu coffee Intervalo arrow_drop_down add" at bounding box center [365, 21] width 478 height 27
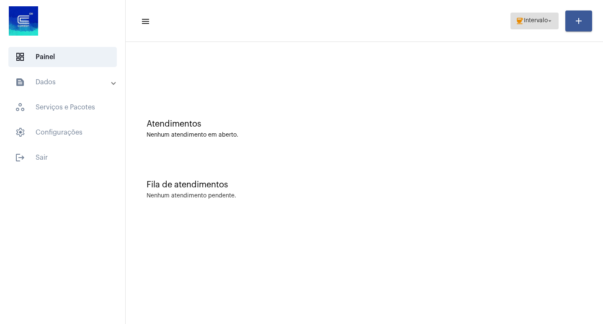
click at [530, 17] on span "coffee Intervalo arrow_drop_down" at bounding box center [535, 20] width 38 height 15
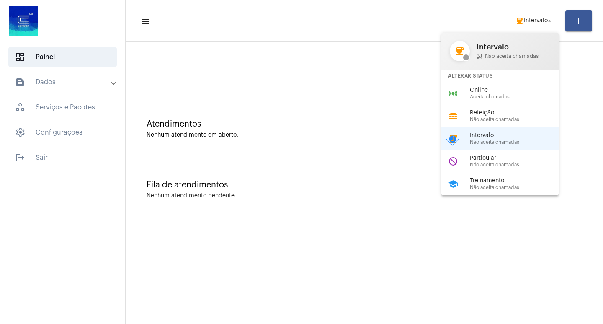
click at [525, 80] on div "Alterar Status" at bounding box center [500, 76] width 117 height 12
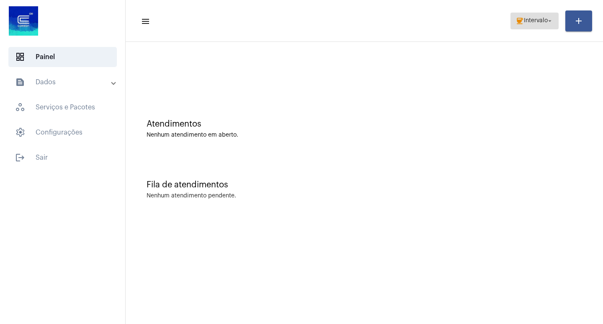
click at [531, 26] on span "coffee Intervalo arrow_drop_down" at bounding box center [535, 20] width 38 height 15
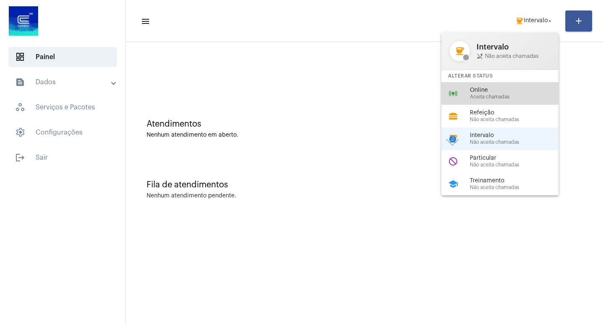
click at [512, 88] on span "Online" at bounding box center [518, 90] width 96 height 6
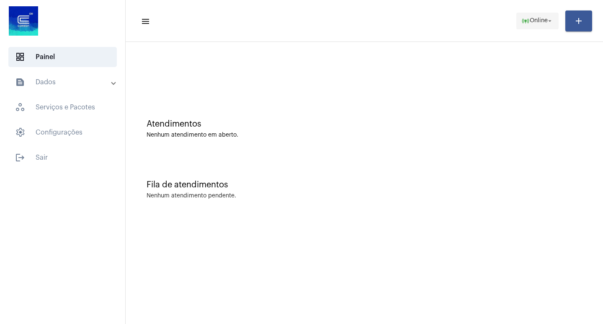
click at [538, 24] on span "online_prediction Online arrow_drop_down" at bounding box center [538, 20] width 32 height 15
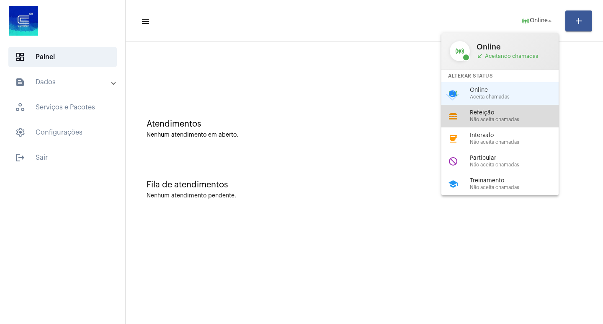
click at [525, 116] on span "Refeição" at bounding box center [518, 113] width 96 height 6
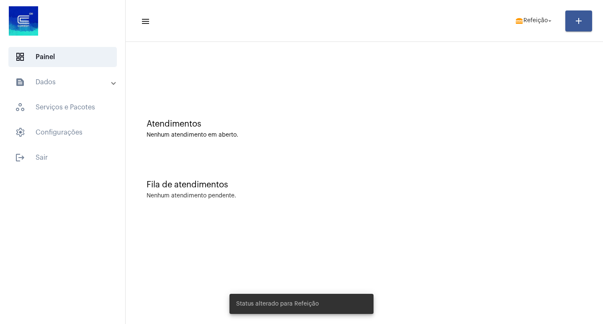
click at [536, 31] on mat-toolbar-row "menu lunch_dining Refeição arrow_drop_down add" at bounding box center [365, 21] width 478 height 27
drag, startPoint x: 537, startPoint y: 33, endPoint x: 537, endPoint y: 26, distance: 7.1
click at [537, 32] on mat-toolbar-row "menu lunch_dining Refeição arrow_drop_down add" at bounding box center [365, 21] width 478 height 27
click at [537, 26] on span "lunch_dining Refeição arrow_drop_down" at bounding box center [534, 20] width 39 height 15
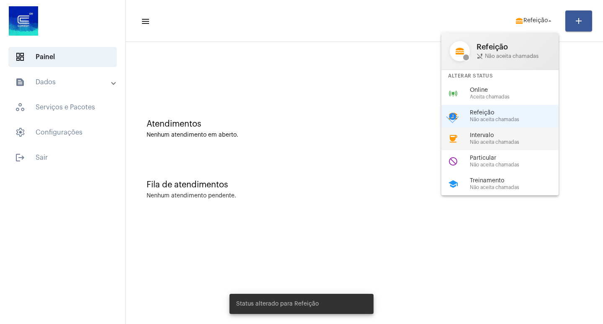
click at [504, 139] on span "Não aceita chamadas" at bounding box center [518, 141] width 96 height 5
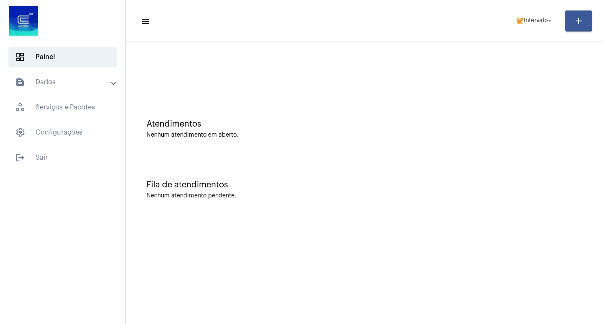
click at [56, 80] on mat-panel-title "text_snippet_outlined Dados" at bounding box center [63, 82] width 97 height 10
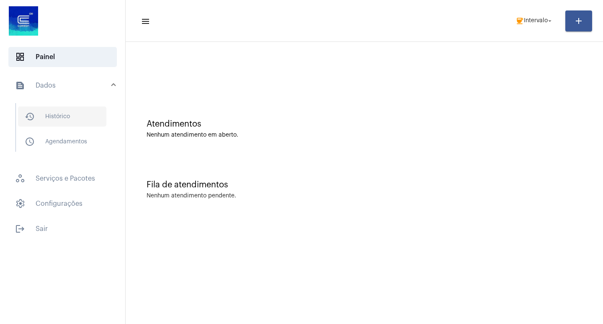
click at [46, 119] on span "history_outlined Histórico" at bounding box center [62, 116] width 88 height 20
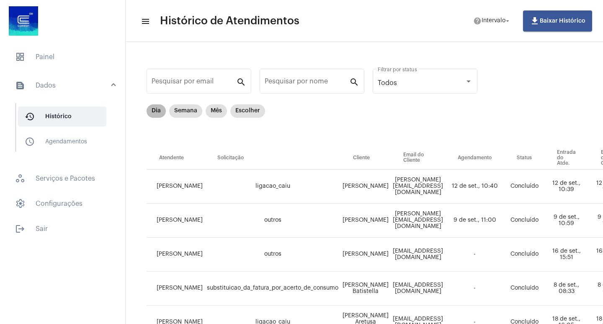
click at [157, 106] on mat-chip "Dia" at bounding box center [156, 110] width 19 height 13
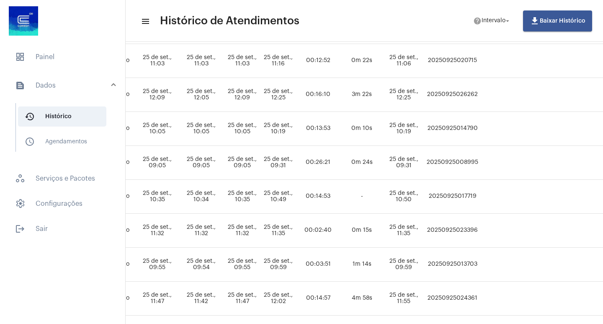
scroll to position [126, 427]
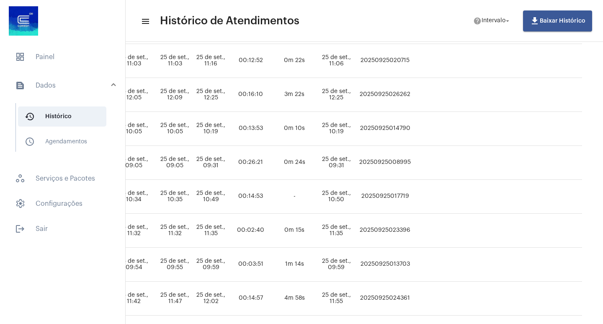
click at [378, 90] on td "20250925026262" at bounding box center [385, 95] width 56 height 34
copy td "20250925026262"
drag, startPoint x: 12, startPoint y: 41, endPoint x: 12, endPoint y: 49, distance: 8.4
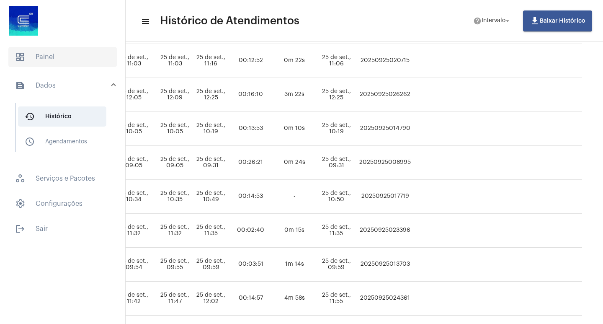
click at [13, 41] on div at bounding box center [62, 22] width 125 height 44
click at [15, 51] on span "dashboard Painel" at bounding box center [62, 57] width 108 height 20
